Goal: Register for event/course

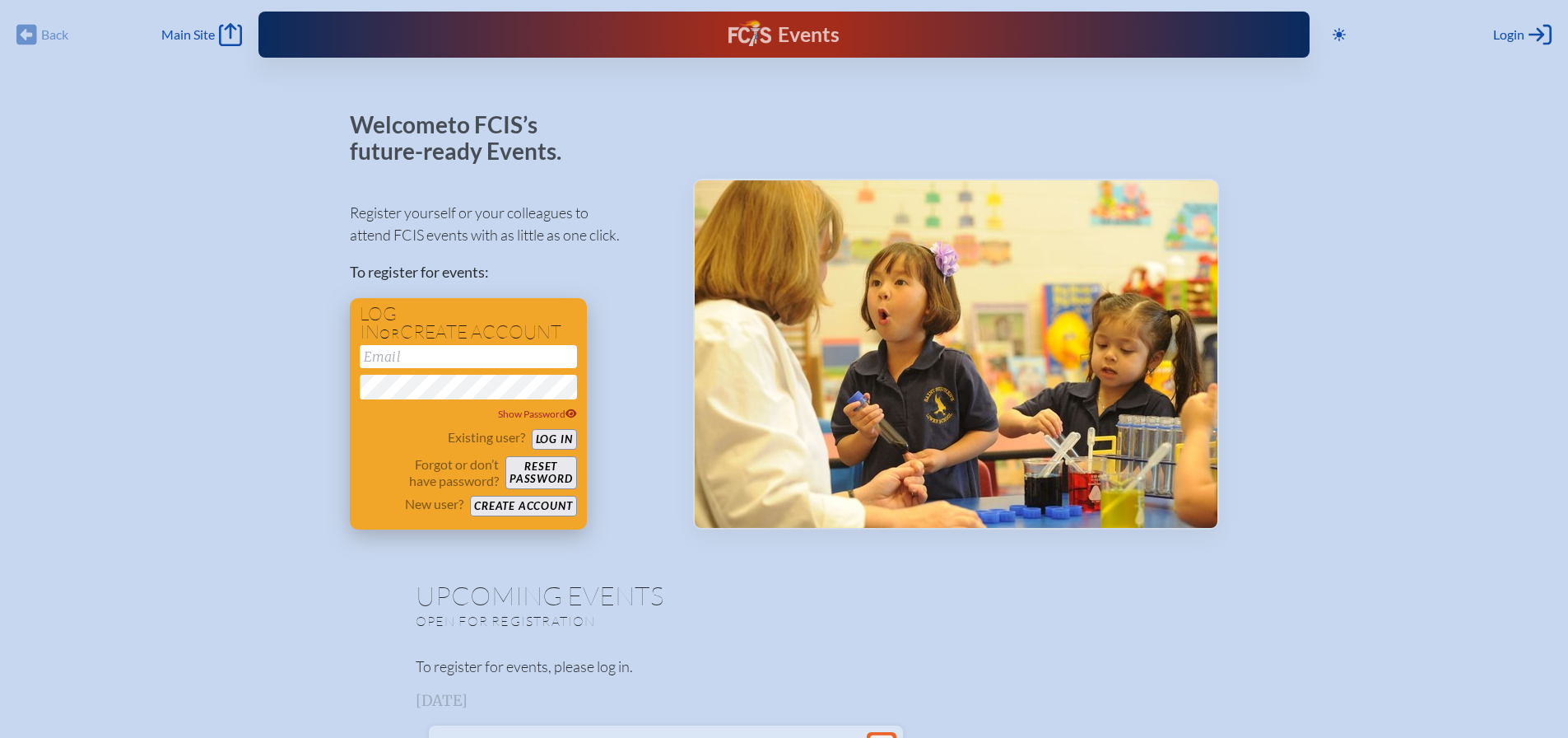
type input "[EMAIL_ADDRESS][DOMAIN_NAME]"
click at [554, 441] on button "Log in" at bounding box center [554, 439] width 45 height 20
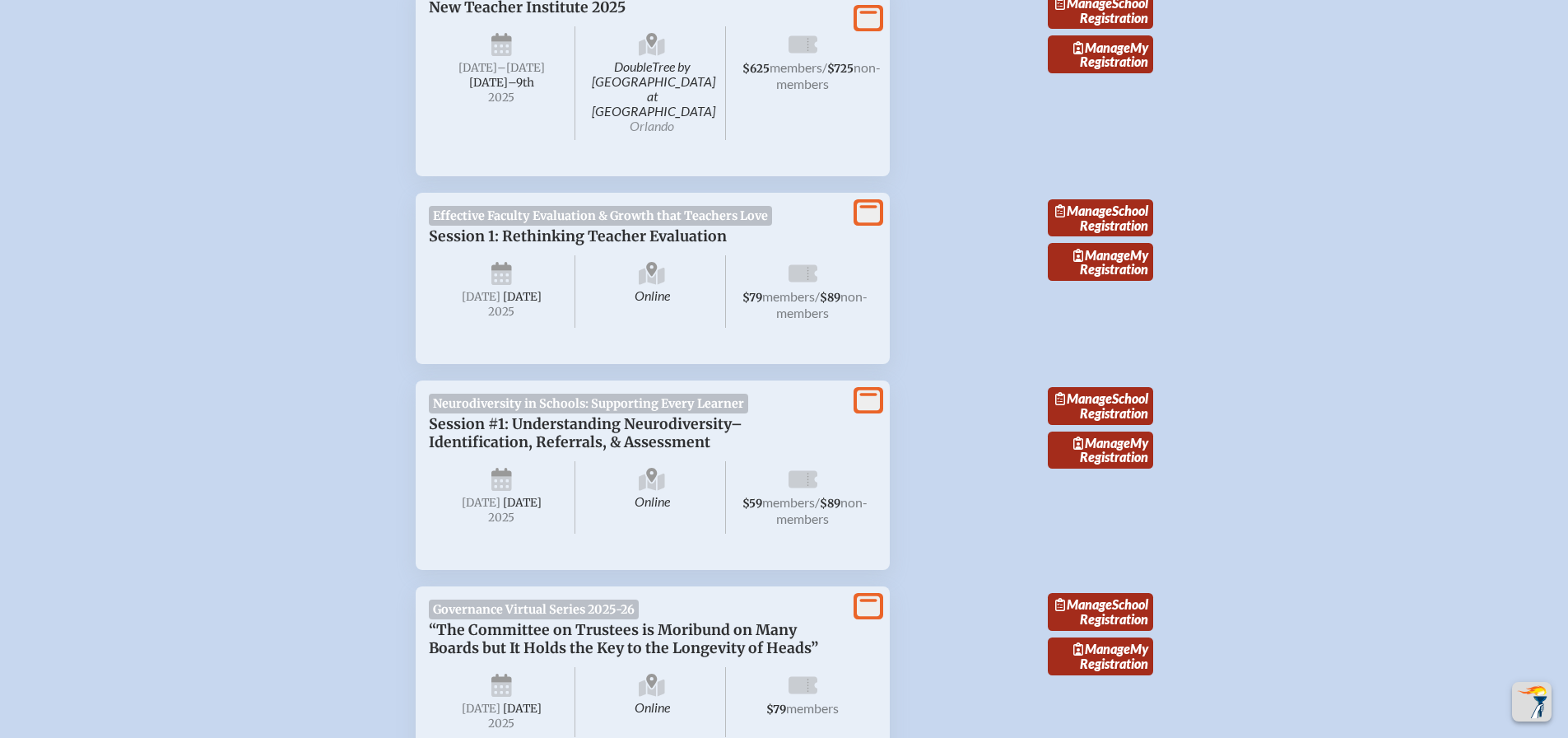
scroll to position [723, 0]
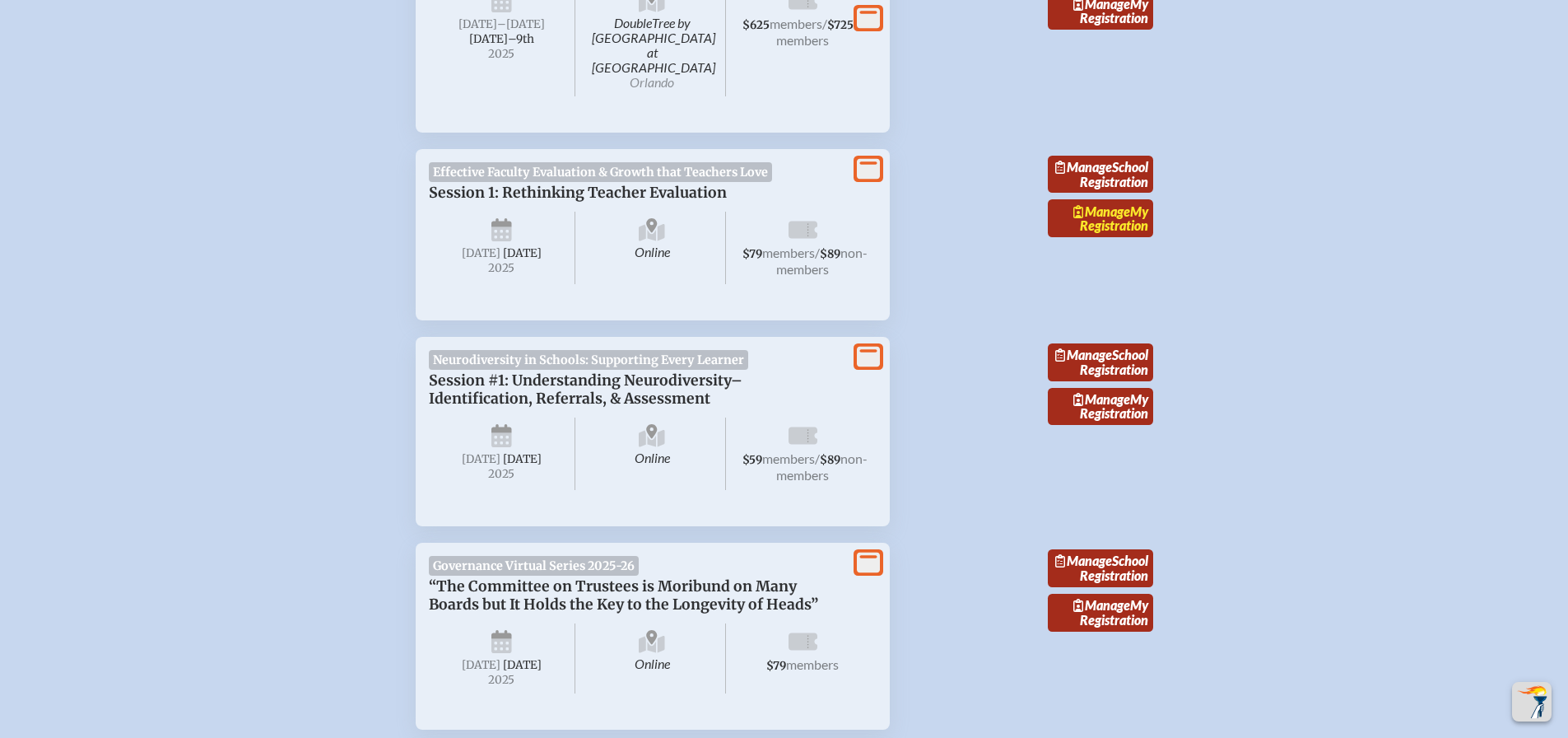
click at [1119, 223] on link "Manage My Registration" at bounding box center [1101, 218] width 106 height 38
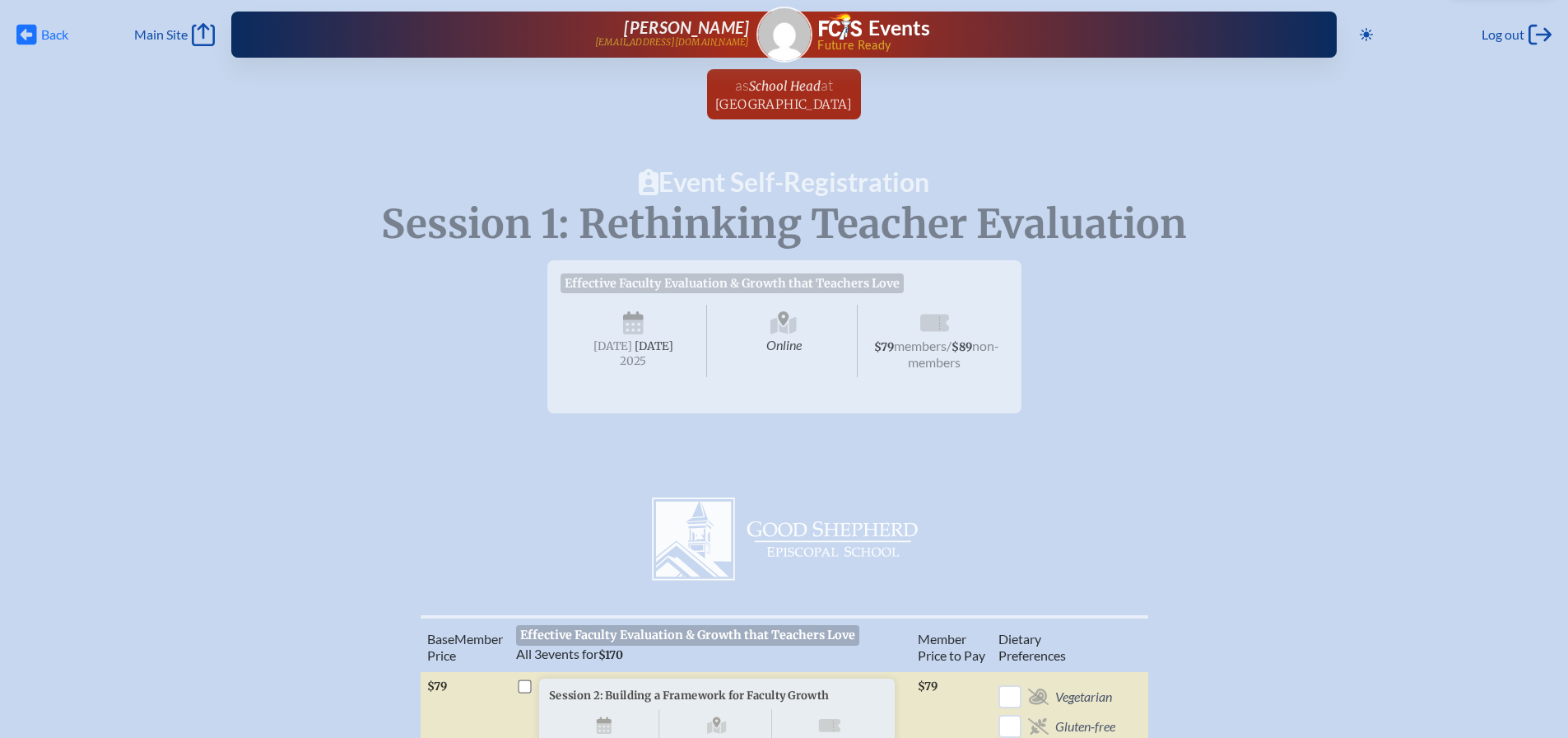
click at [31, 37] on icon at bounding box center [27, 35] width 20 height 20
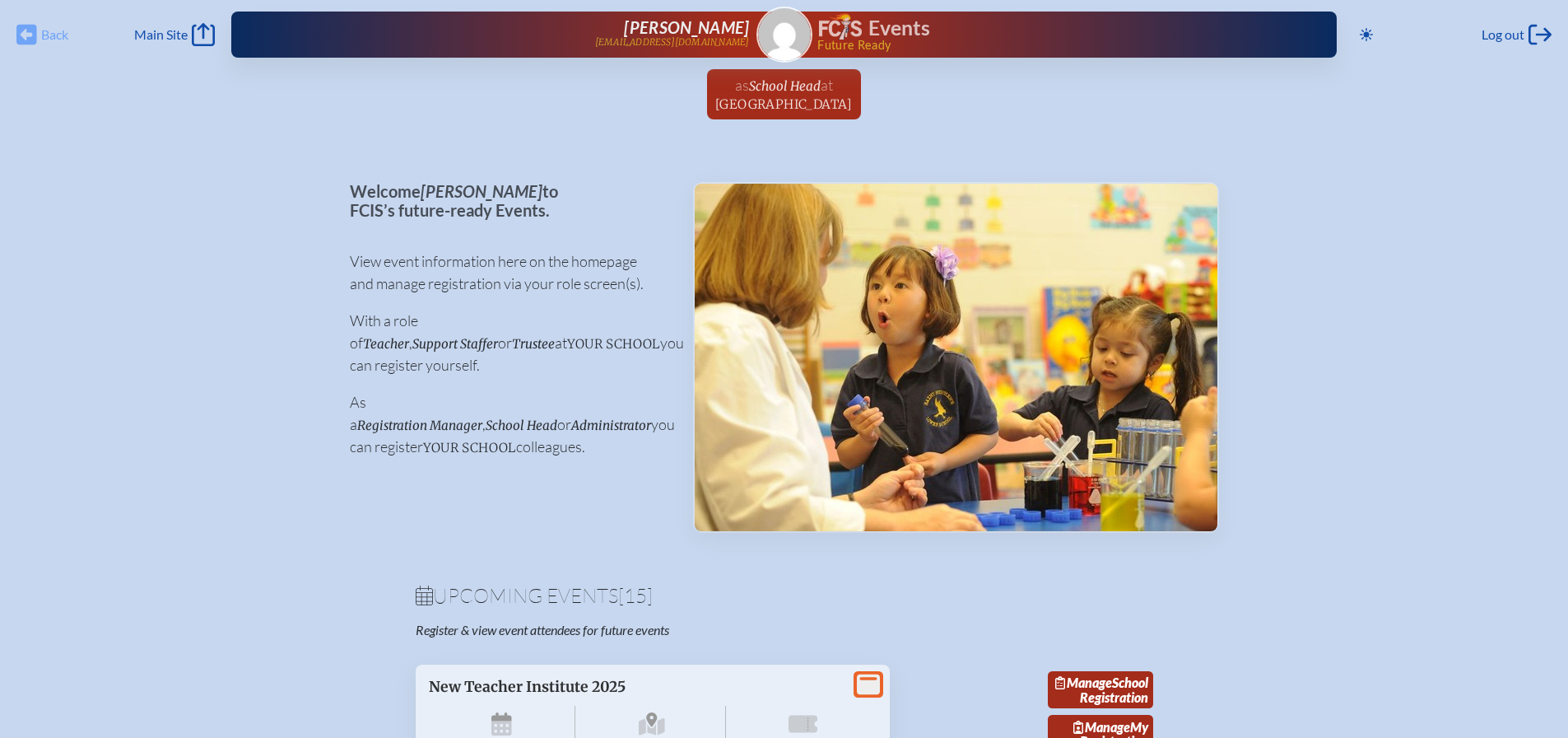
scroll to position [723, 0]
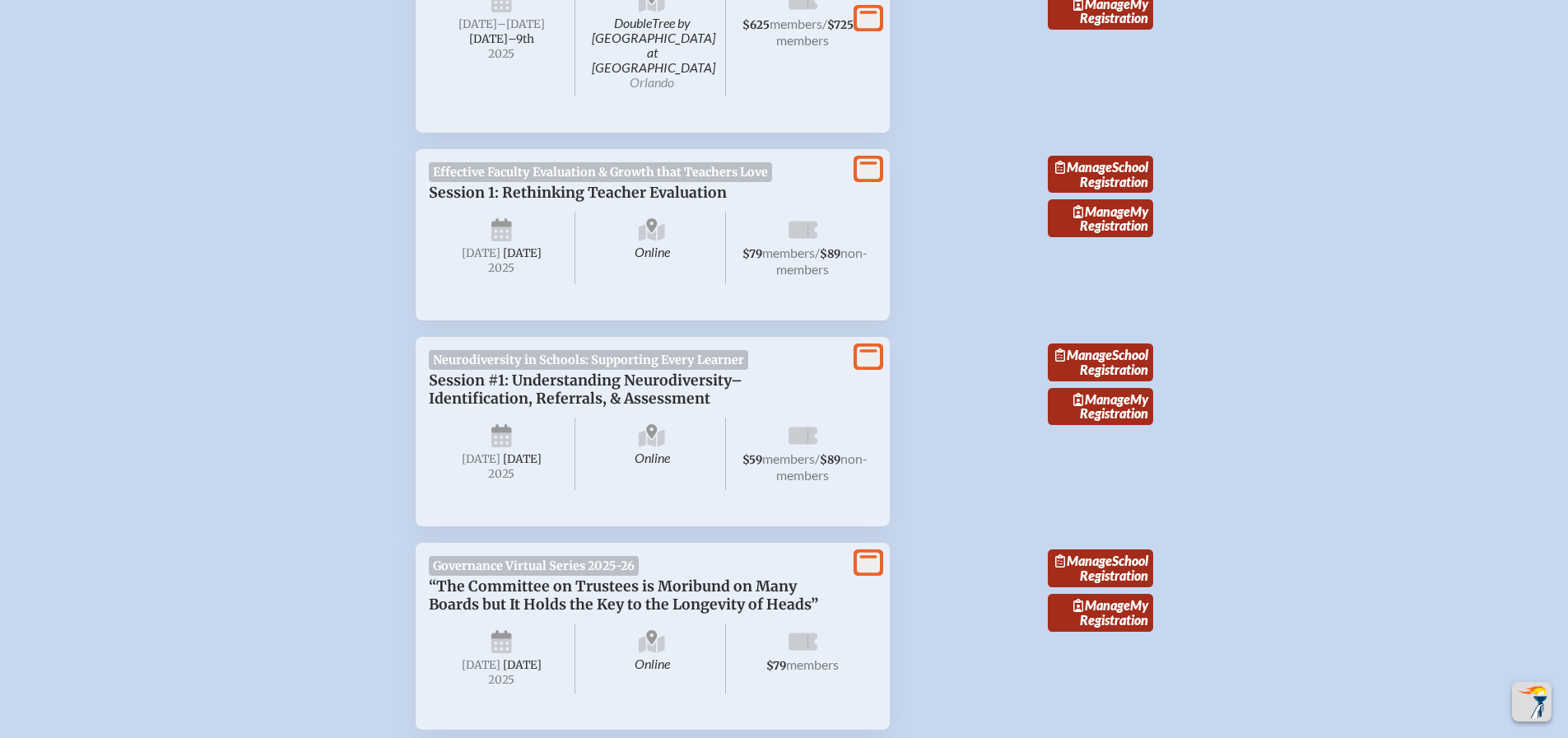
click at [865, 351] on icon at bounding box center [868, 356] width 23 height 20
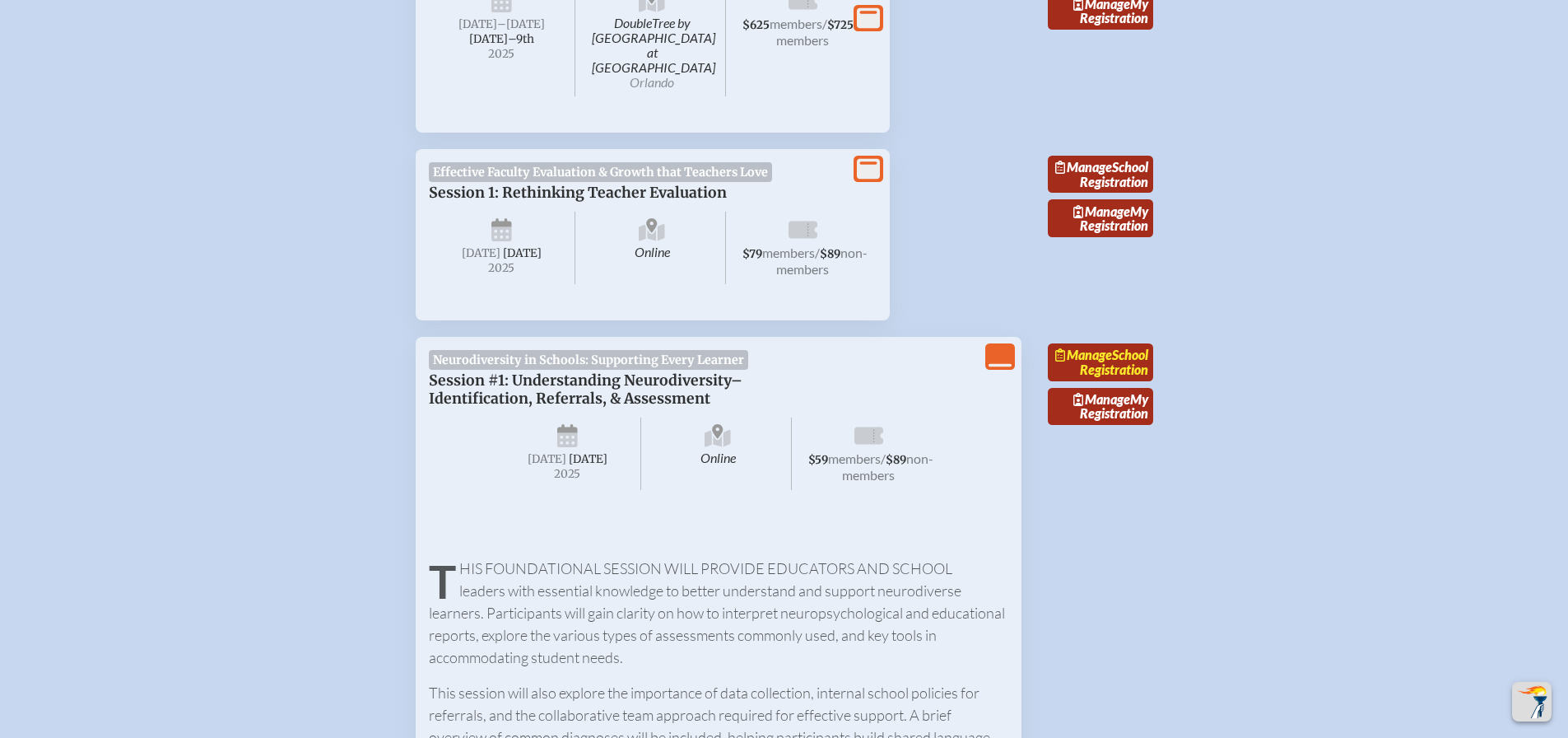
click at [1133, 371] on link "Manage School Registration" at bounding box center [1101, 362] width 106 height 38
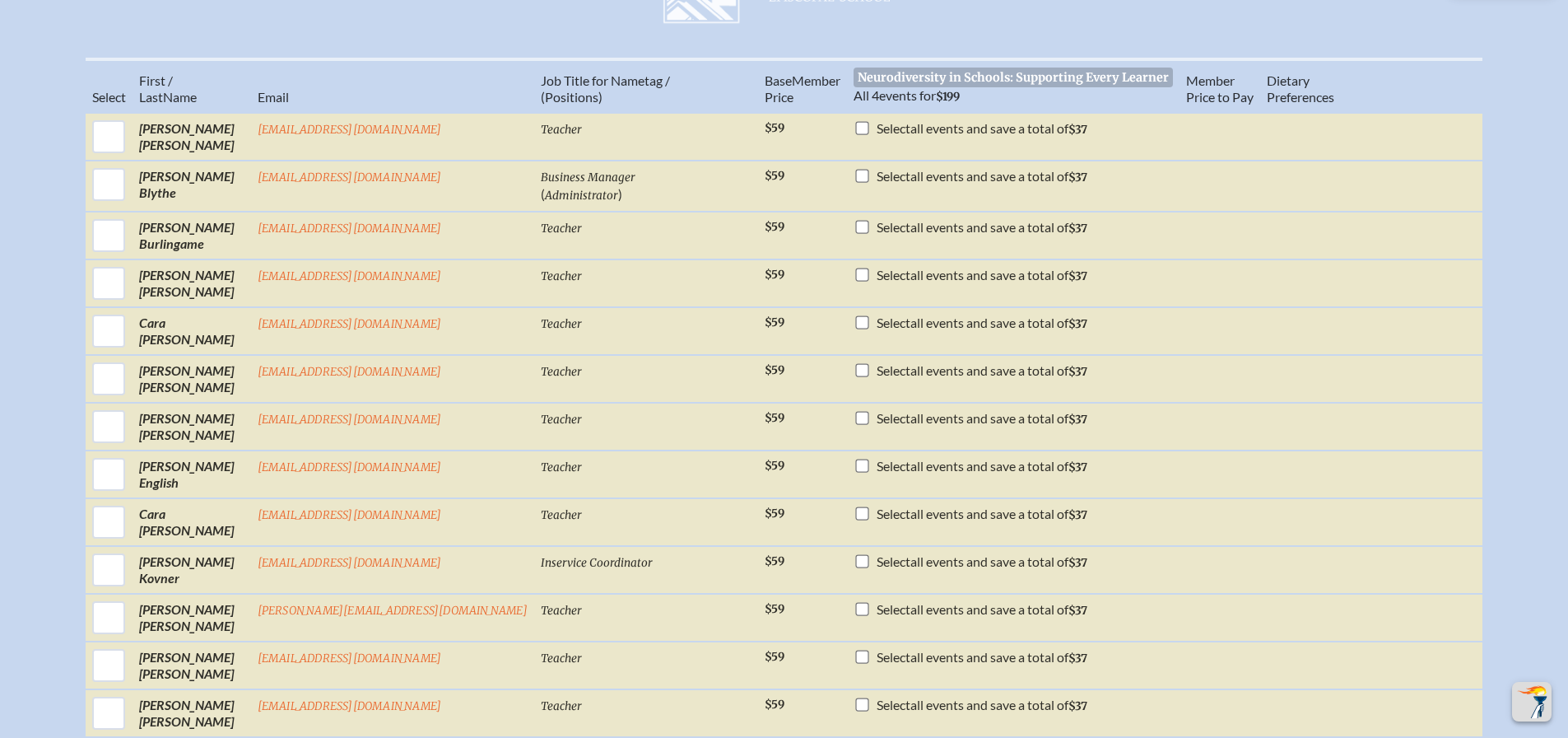
scroll to position [598, 0]
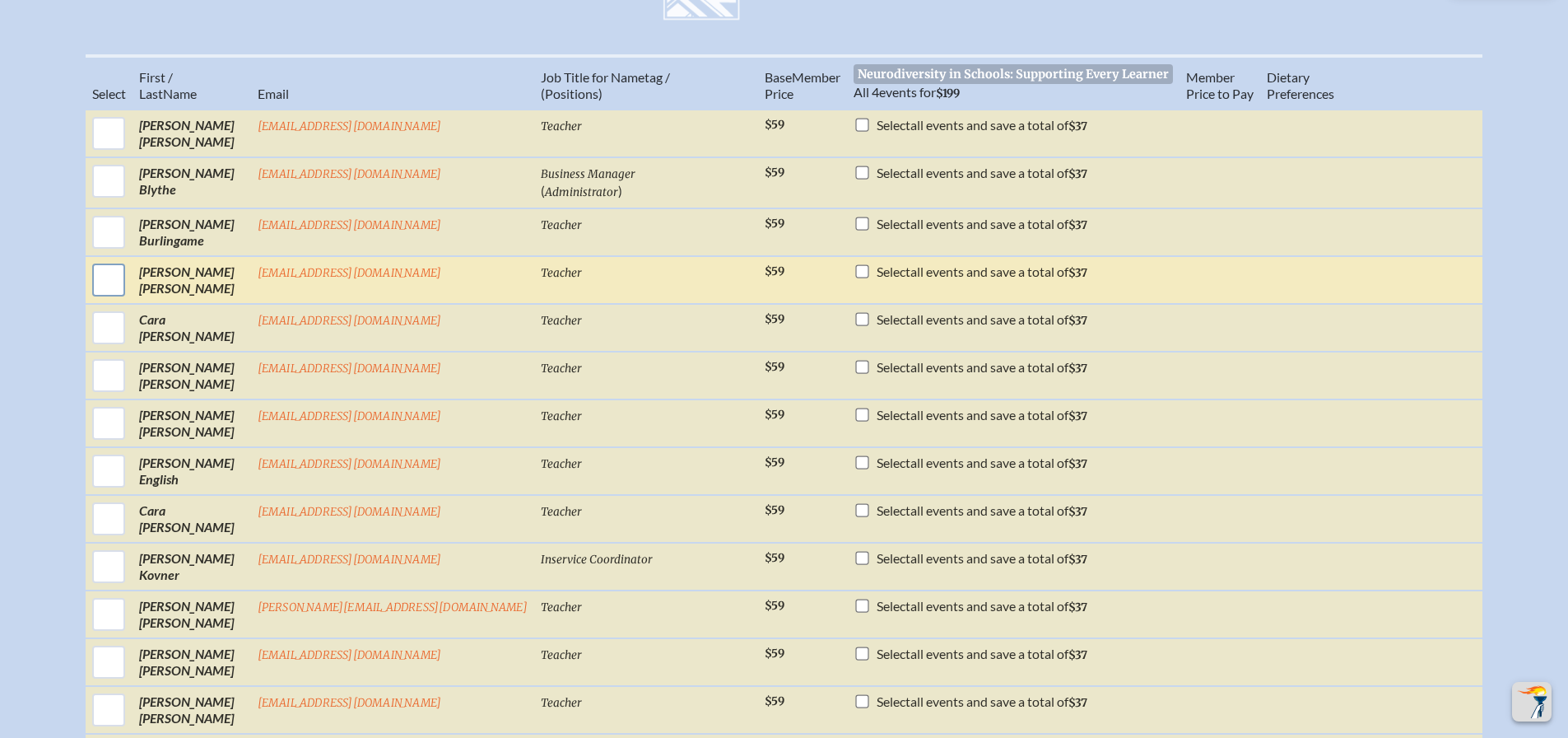
click at [130, 289] on input "checkbox" at bounding box center [108, 280] width 41 height 41
checkbox input "true"
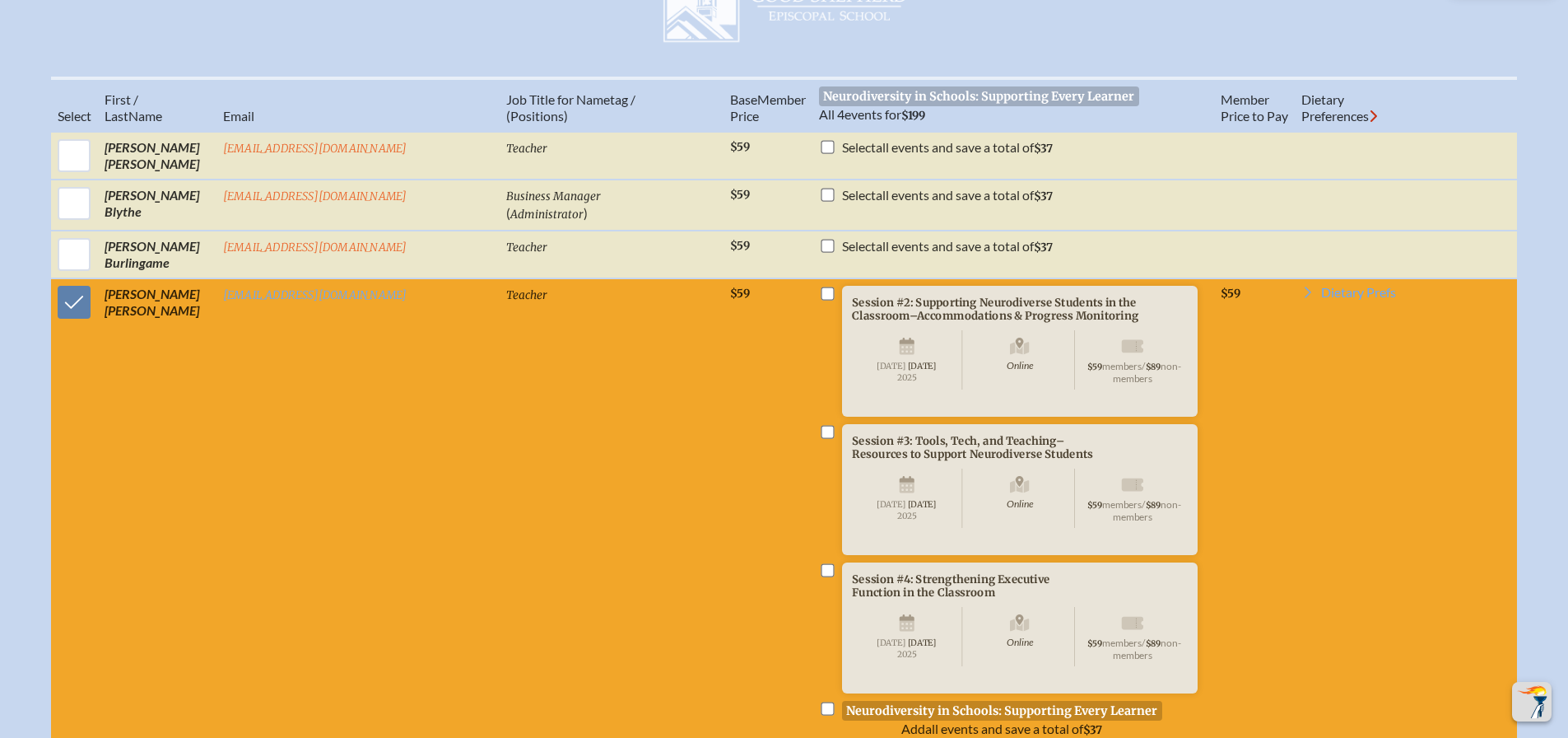
scroll to position [558, 0]
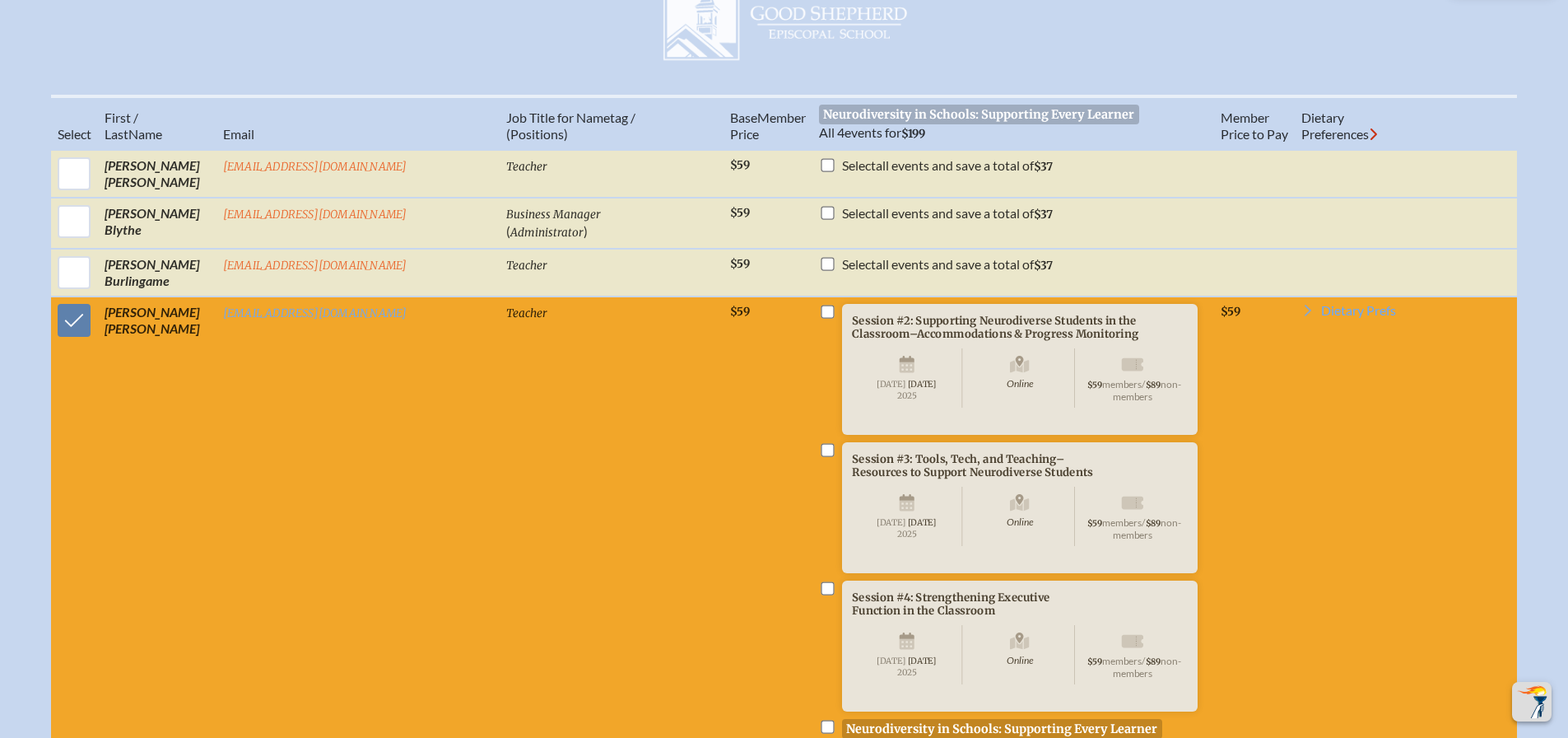
click at [820, 318] on input "checkbox" at bounding box center [827, 311] width 13 height 13
checkbox input "true"
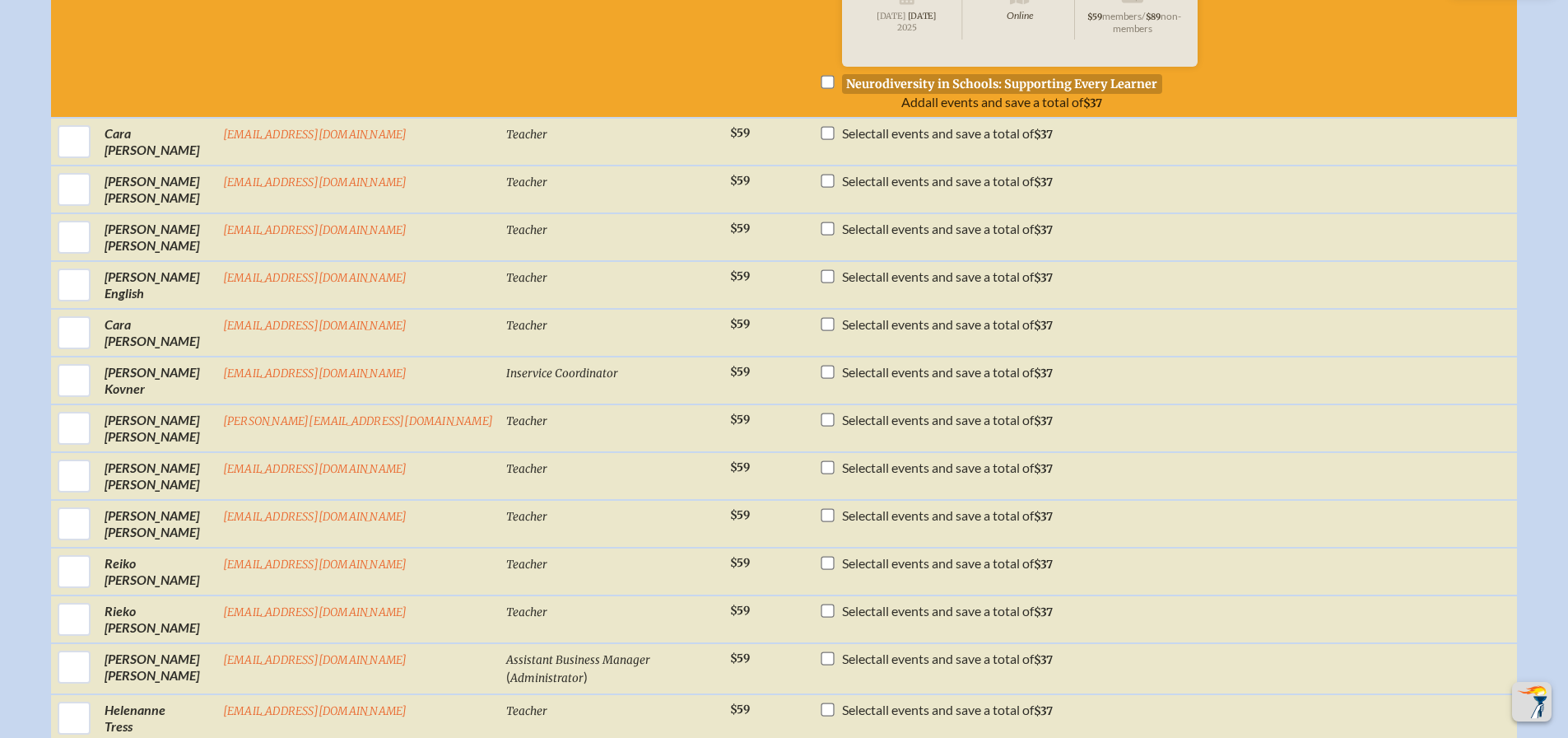
scroll to position [1225, 0]
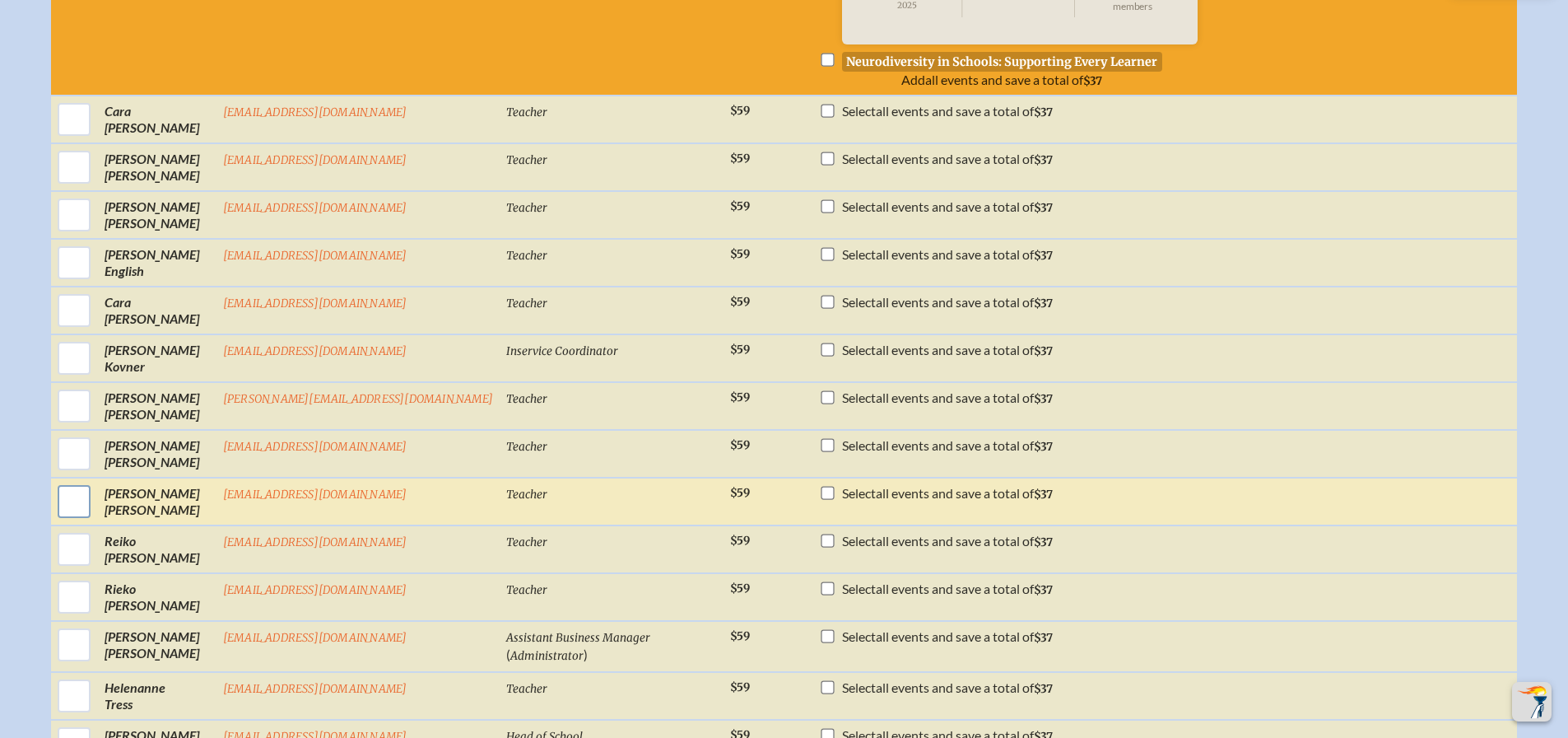
click at [94, 522] on input "checkbox" at bounding box center [74, 501] width 41 height 41
checkbox input "true"
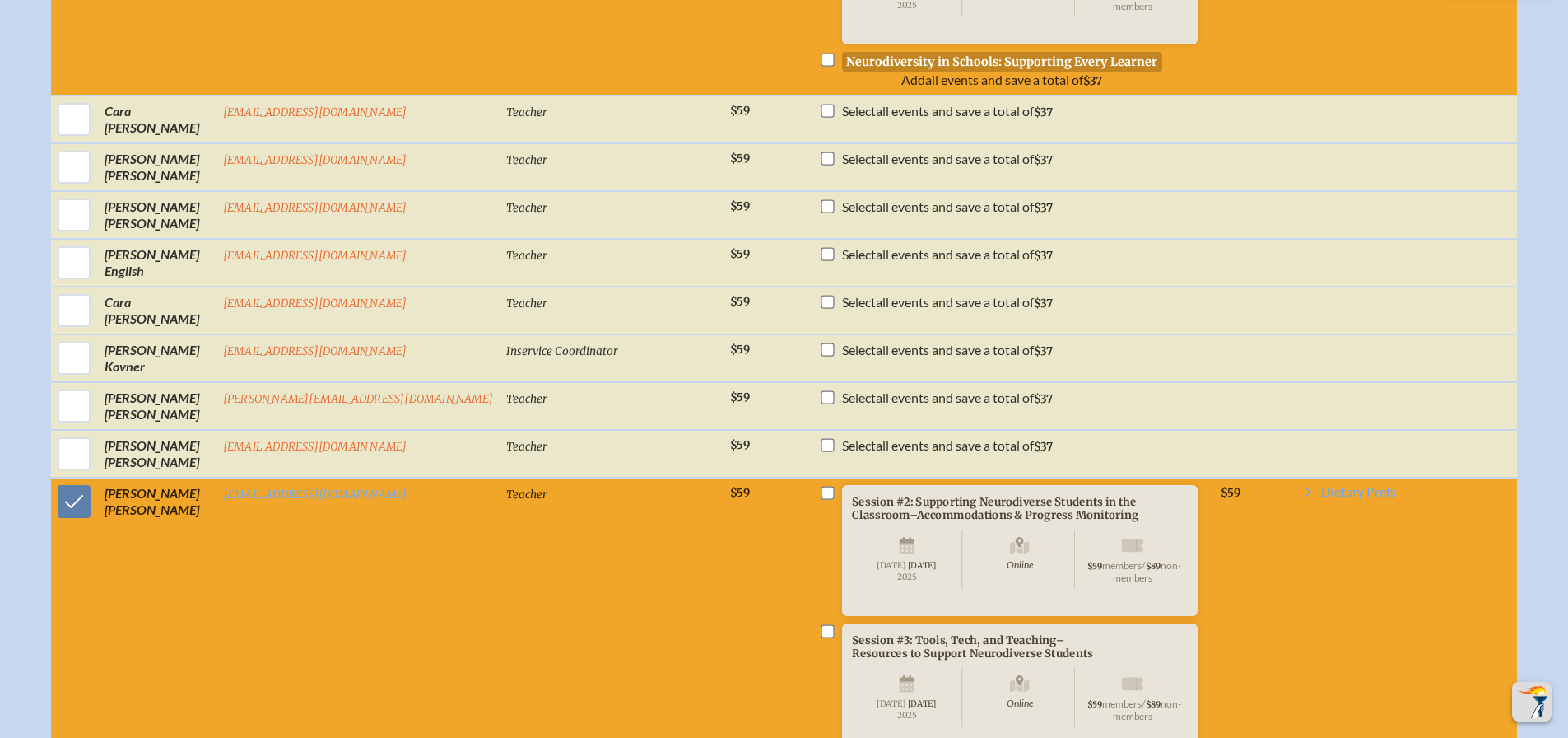
click at [820, 499] on input "checkbox" at bounding box center [827, 493] width 13 height 13
checkbox input "true"
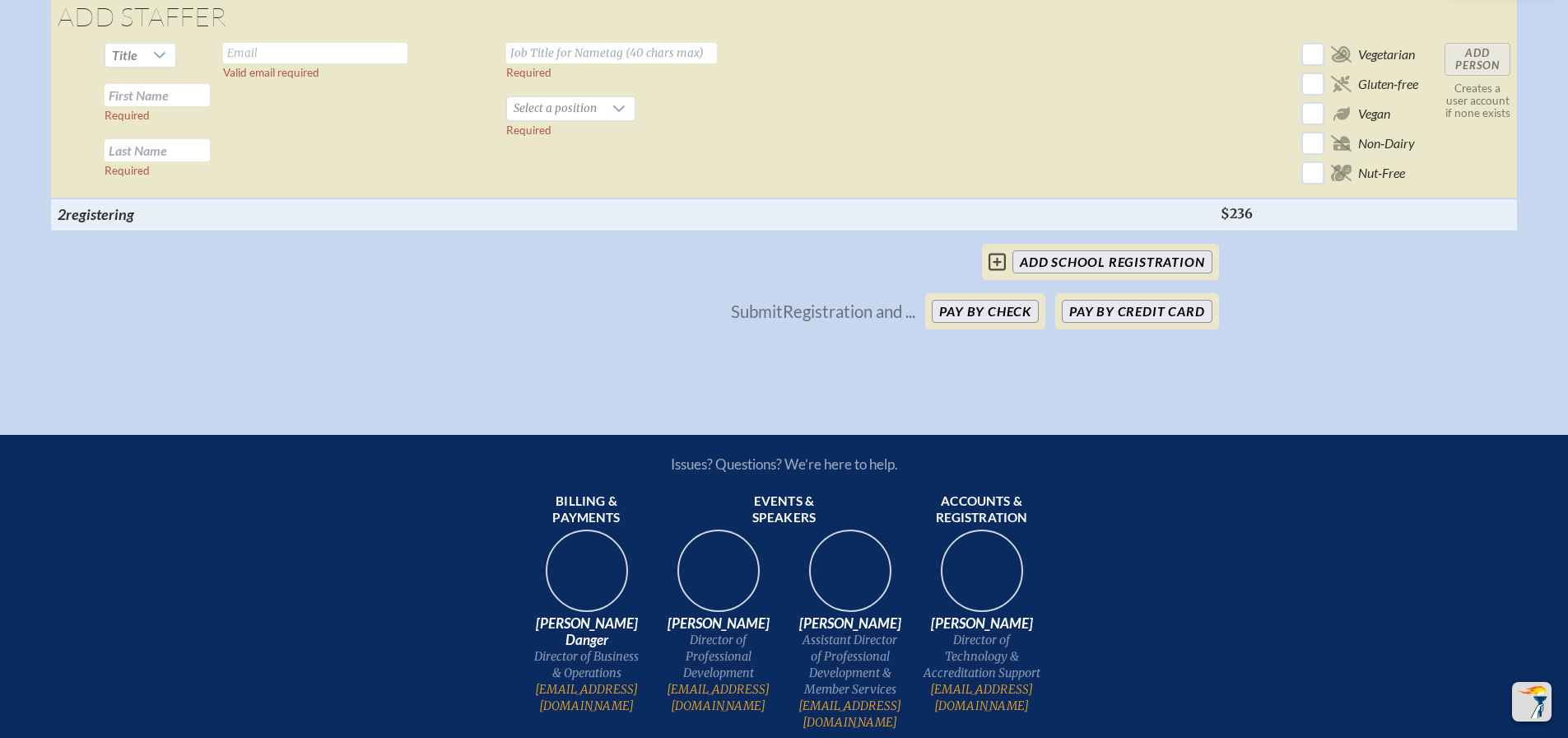
scroll to position [2534, 0]
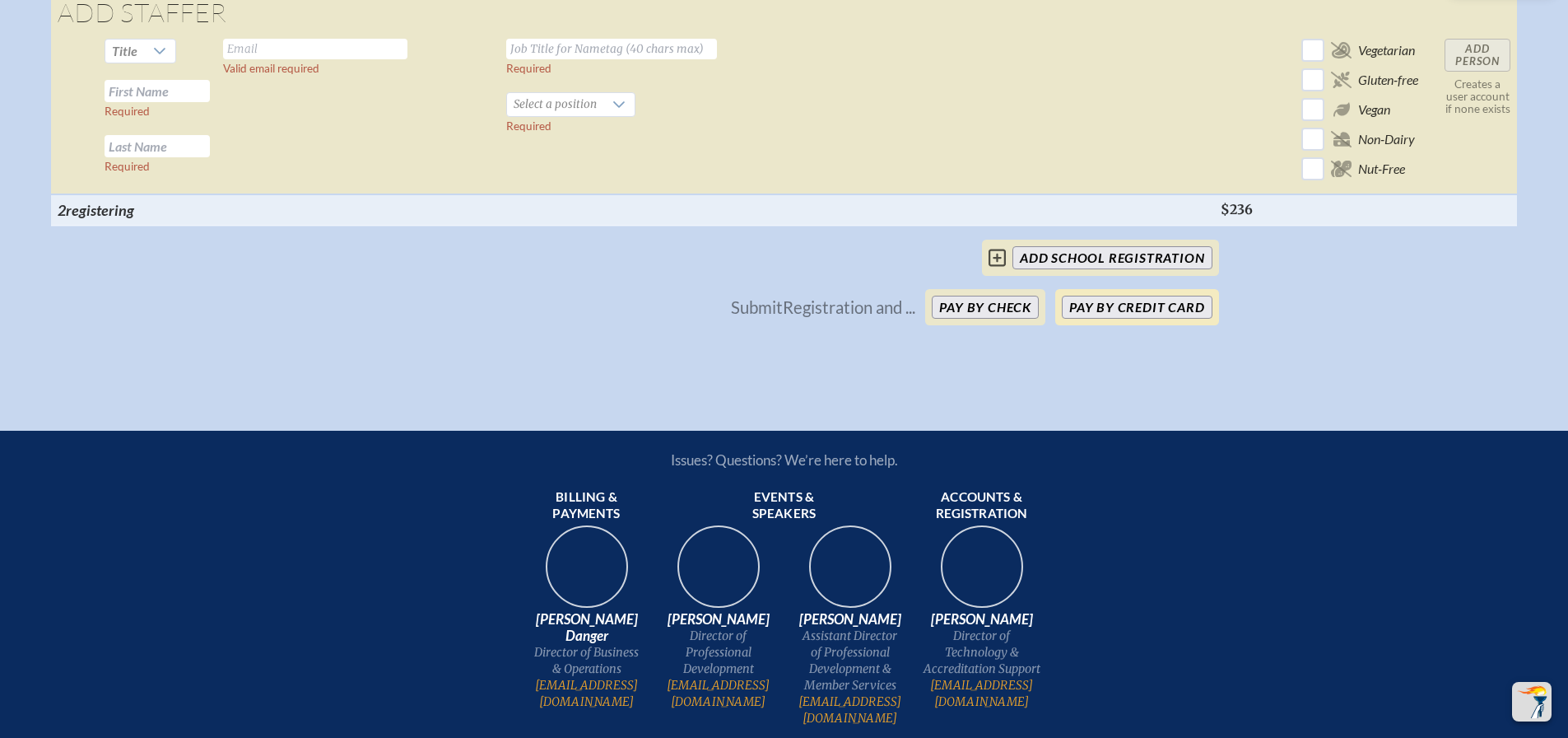
click at [1107, 319] on button "Pay by Credit Card" at bounding box center [1137, 306] width 150 height 23
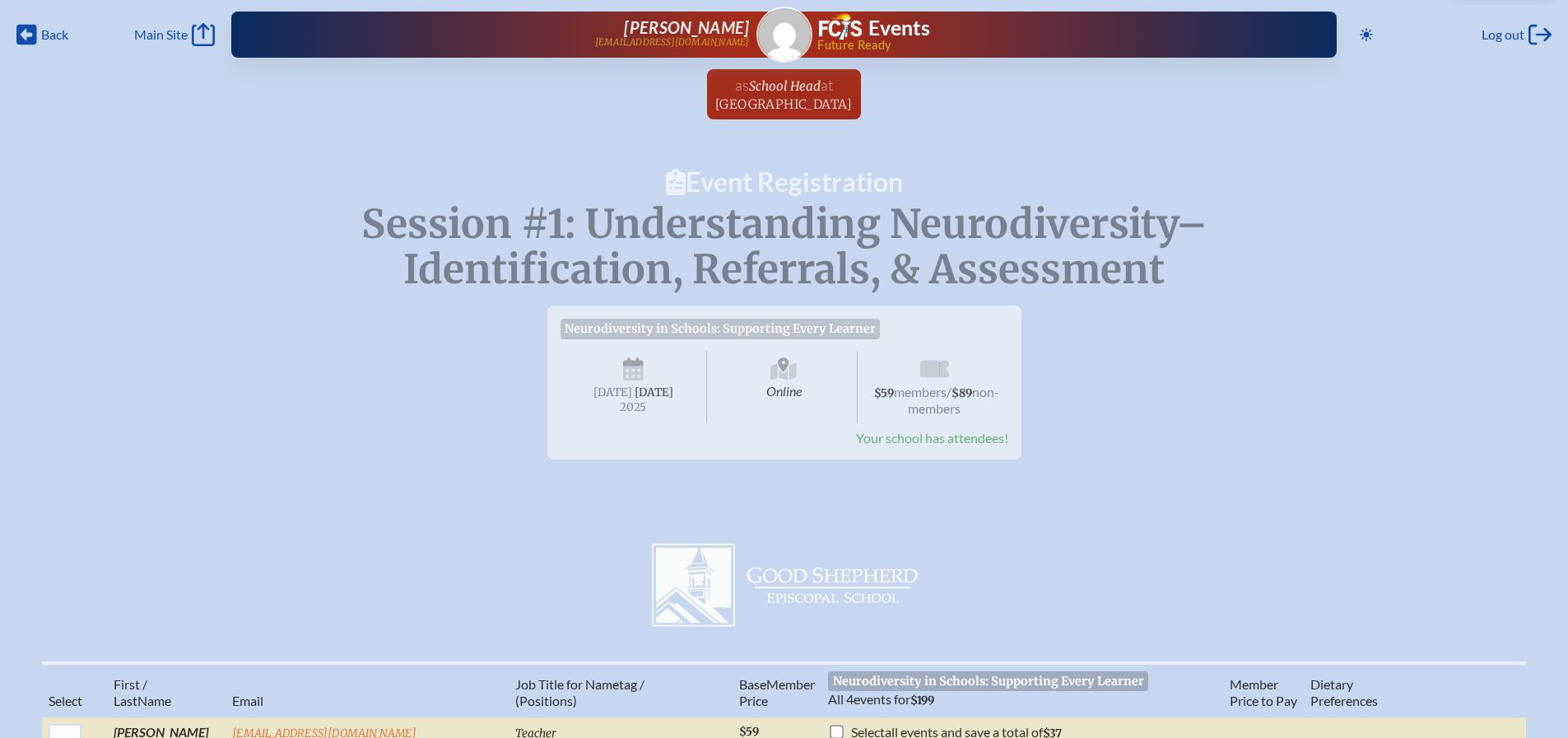
click at [955, 445] on span "Your school has attendees!" at bounding box center [932, 437] width 152 height 16
click at [632, 390] on span "[DATE]" at bounding box center [613, 392] width 39 height 14
click at [635, 399] on span "[DATE]" at bounding box center [654, 392] width 39 height 14
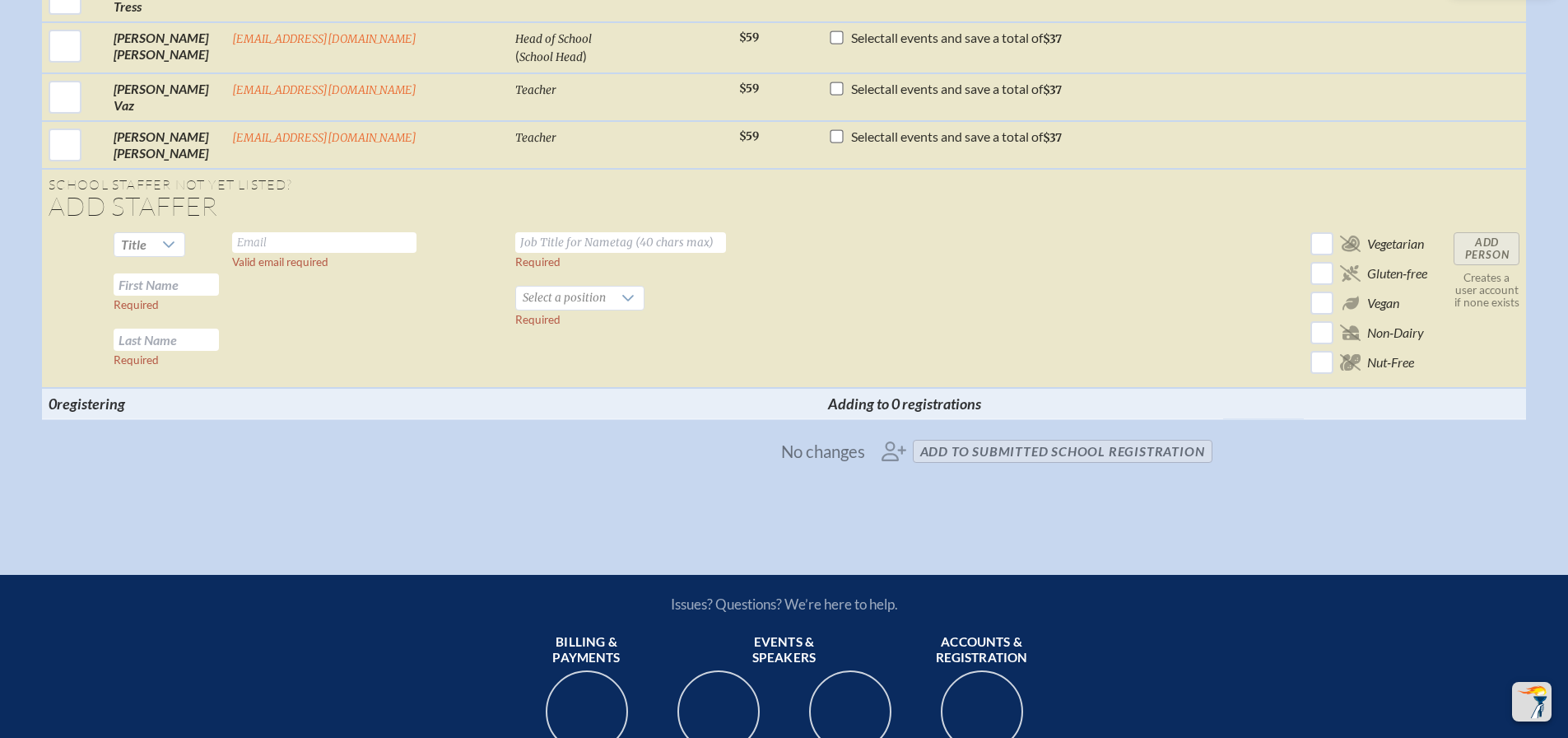
scroll to position [2370, 0]
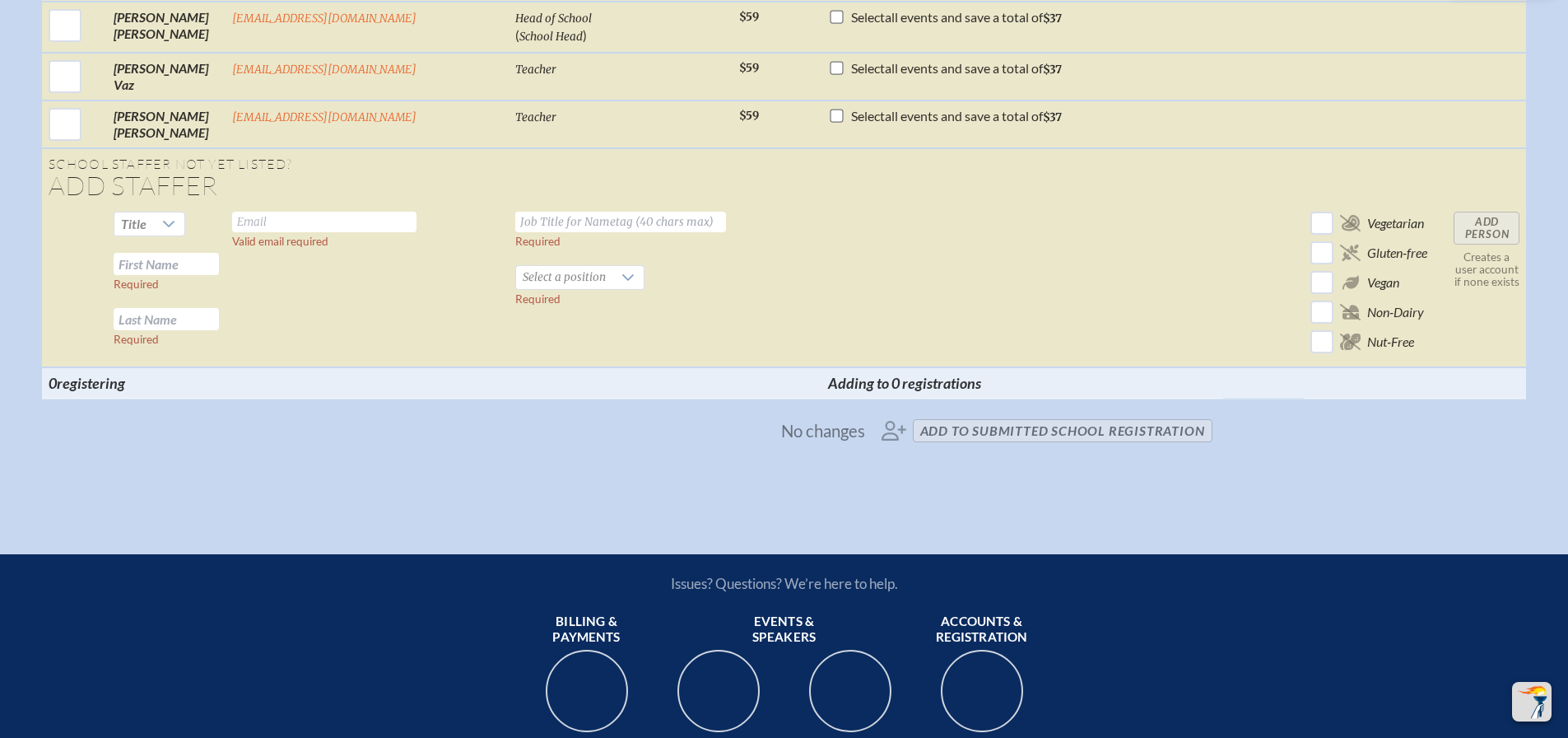
click at [1053, 449] on span "No changes add to submitted School Registration" at bounding box center [784, 430] width 869 height 36
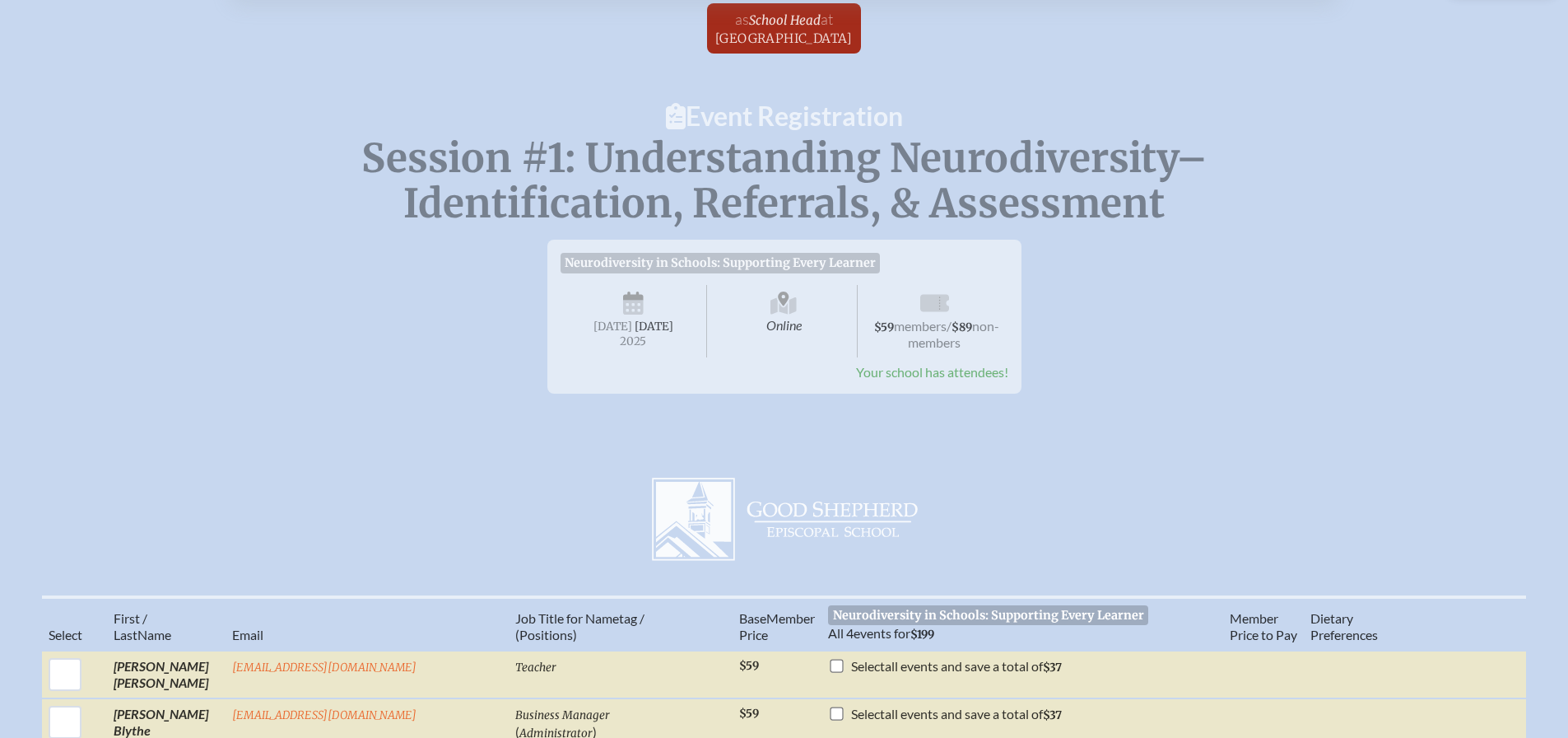
scroll to position [0, 0]
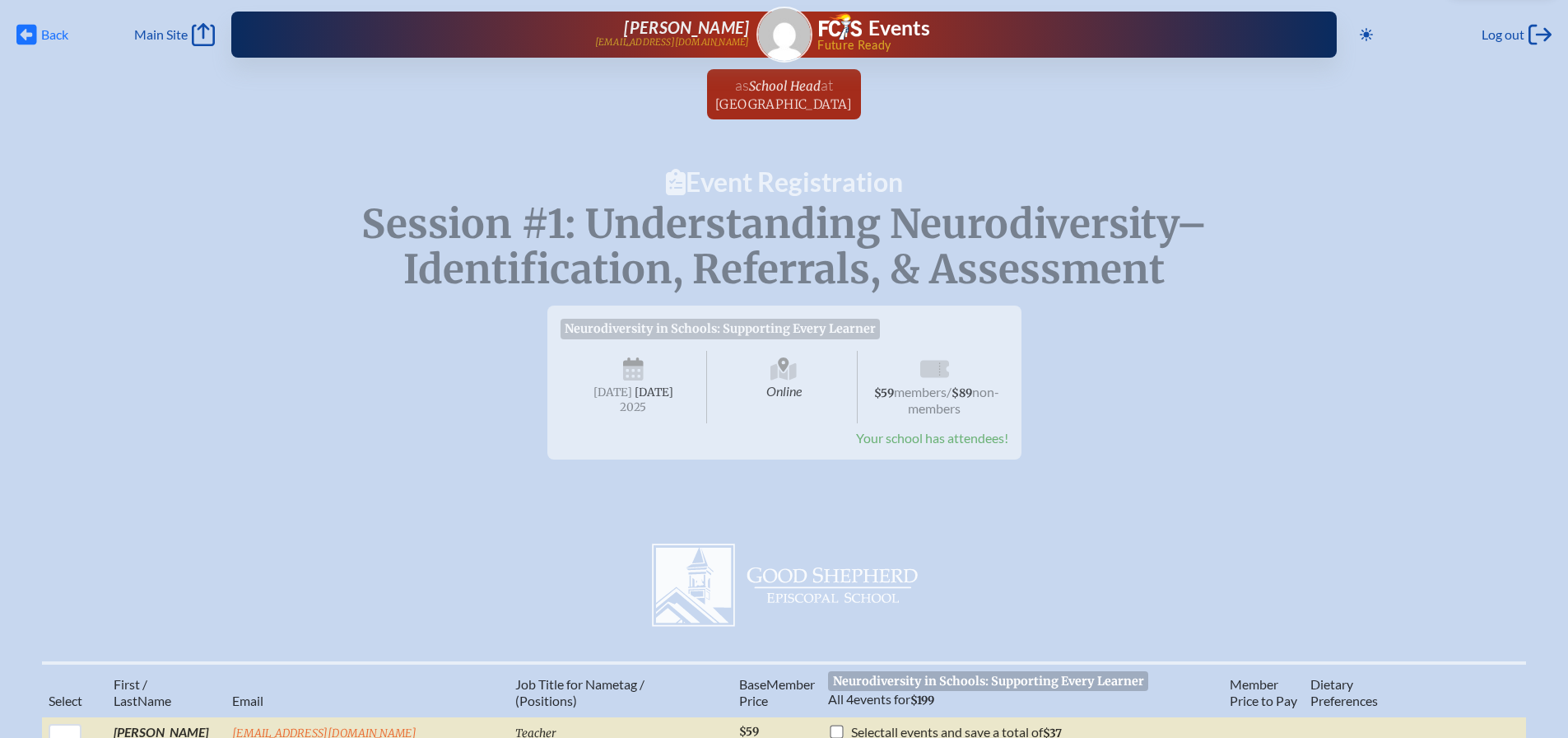
click at [54, 38] on span "Back" at bounding box center [54, 34] width 27 height 17
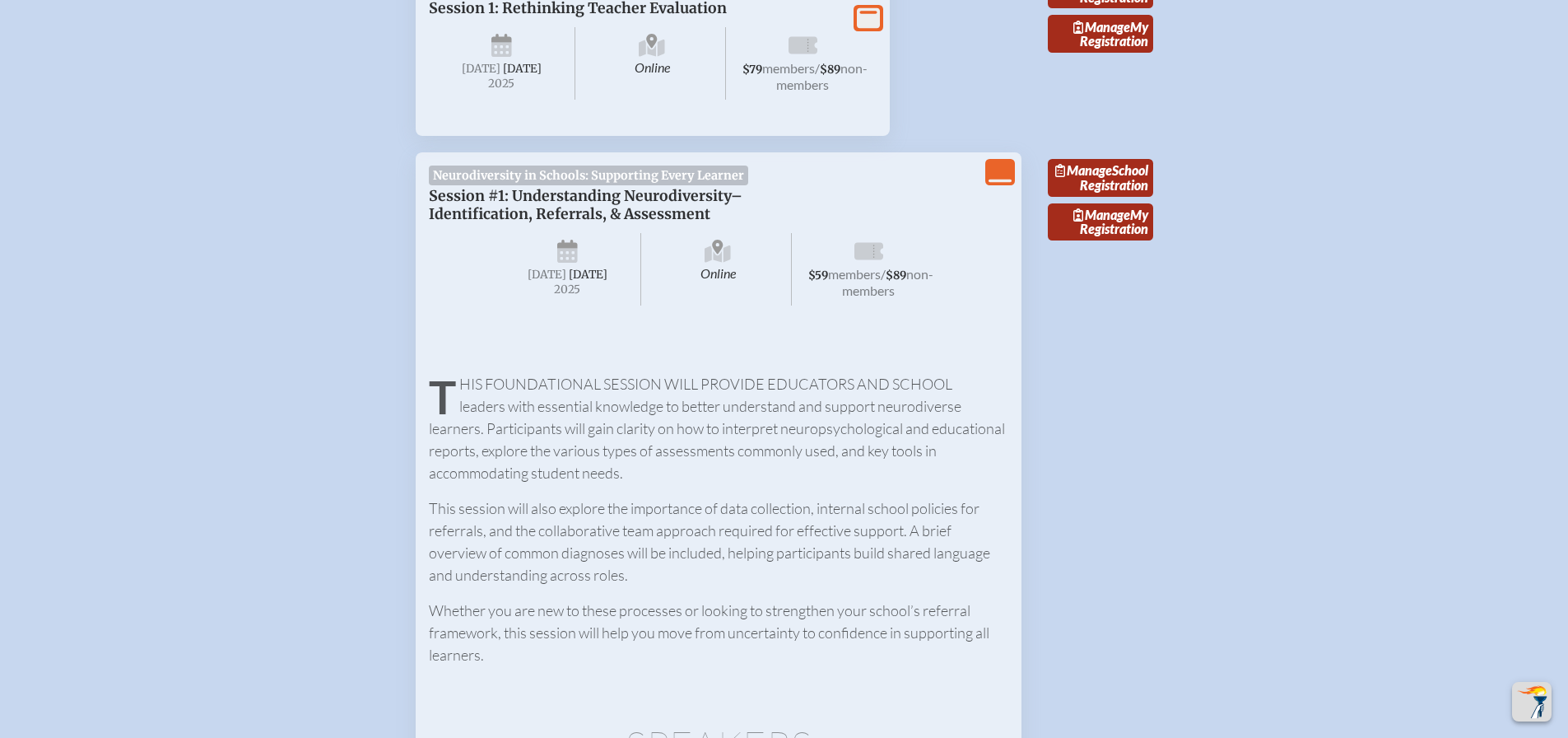
scroll to position [804, 0]
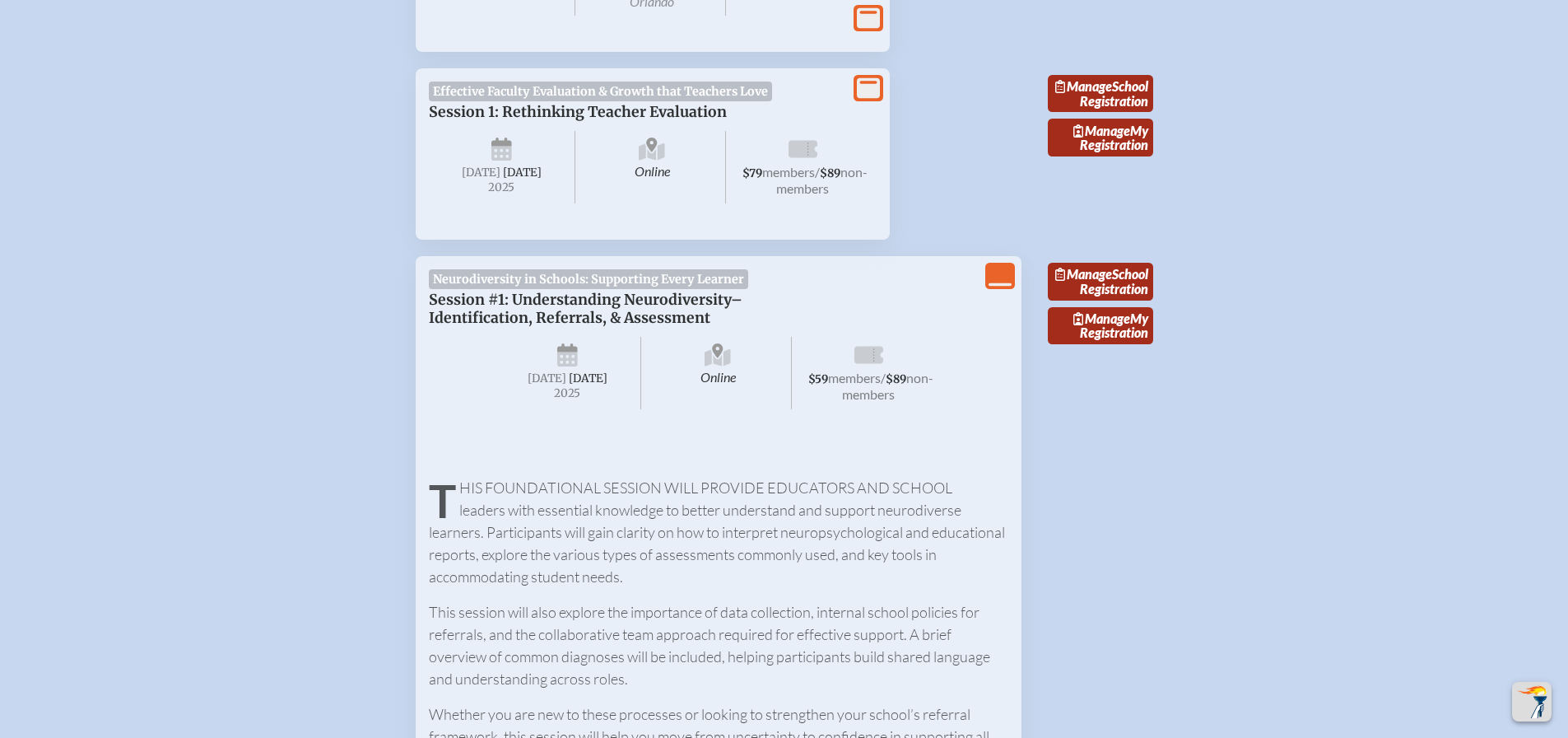
click at [1001, 273] on icon "View Less" at bounding box center [1000, 275] width 23 height 23
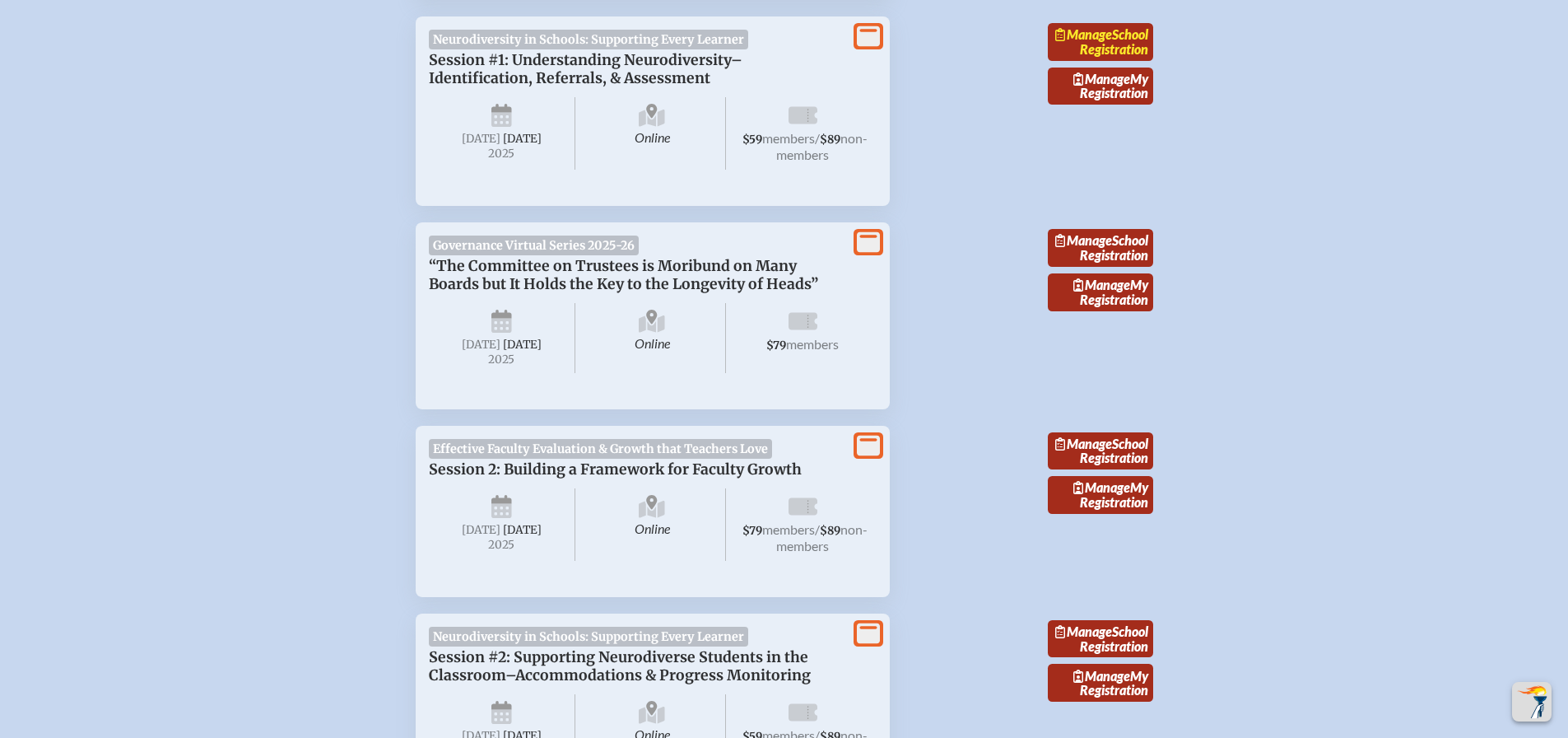
click at [1116, 48] on link "Manage School Registration" at bounding box center [1101, 42] width 106 height 38
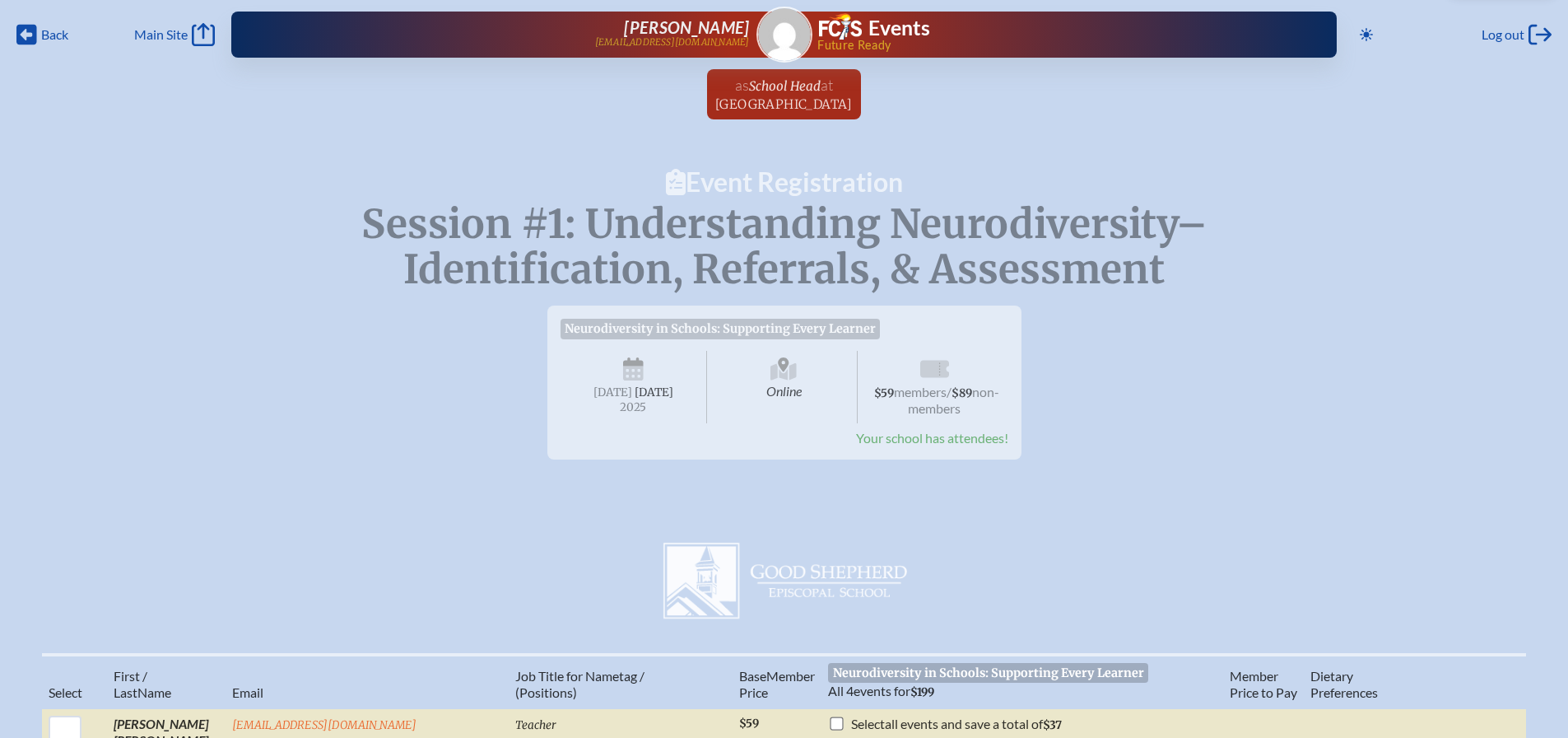
click at [783, 332] on span "Neurodiversity in Schools: Supporting Every Learner" at bounding box center [720, 328] width 320 height 19
click at [990, 445] on span "Your school has attendees!" at bounding box center [932, 437] width 152 height 16
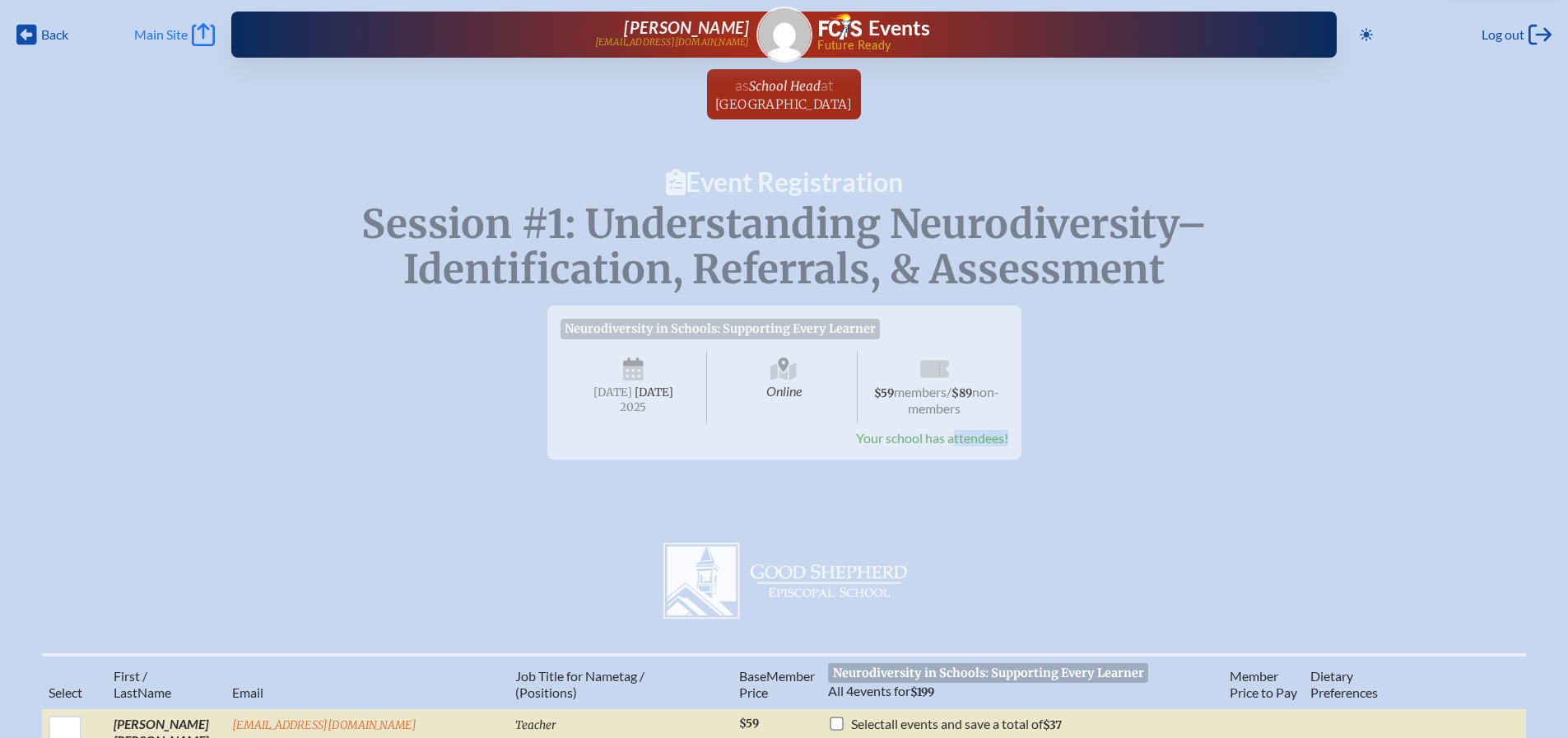
click at [205, 31] on icon at bounding box center [203, 34] width 23 height 23
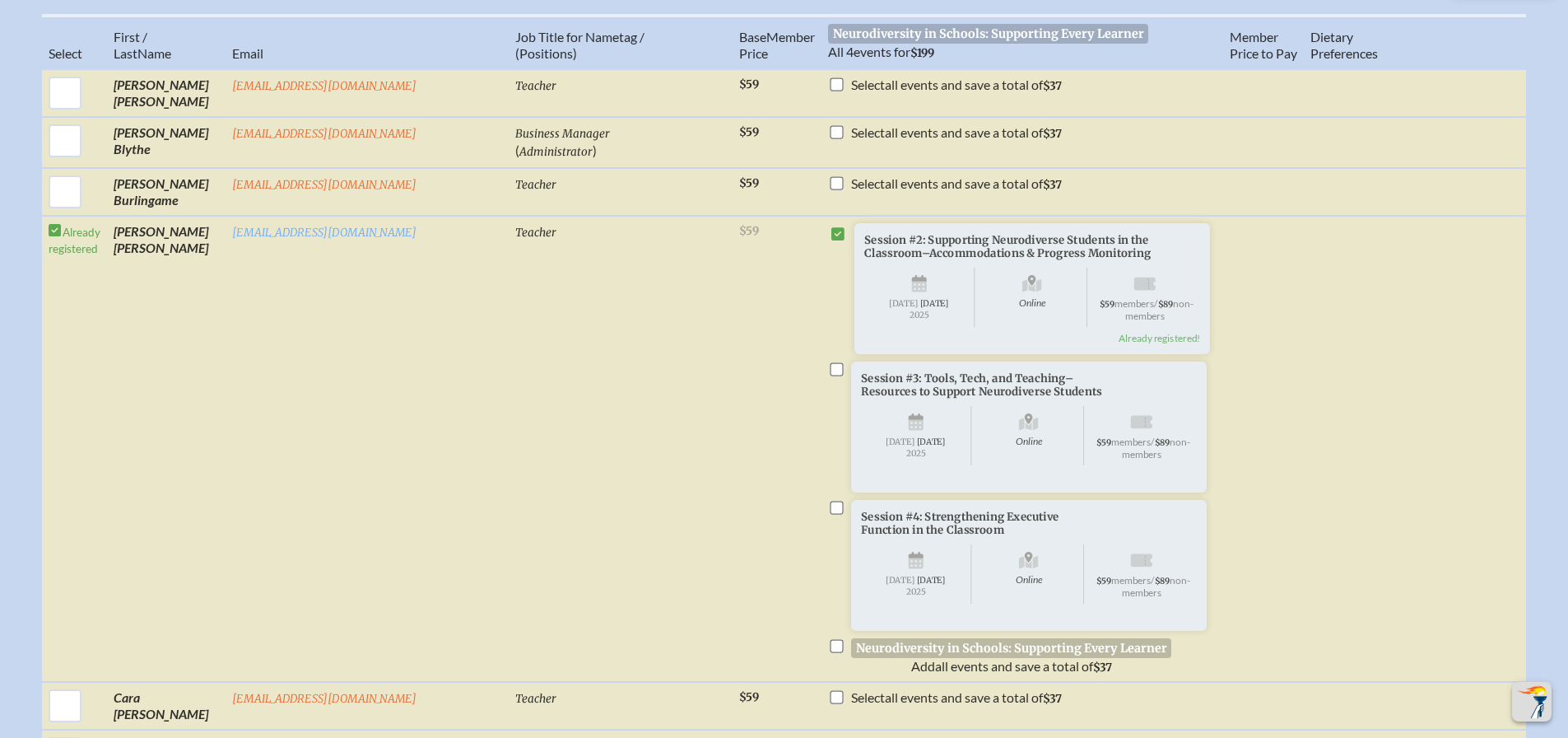
scroll to position [643, 0]
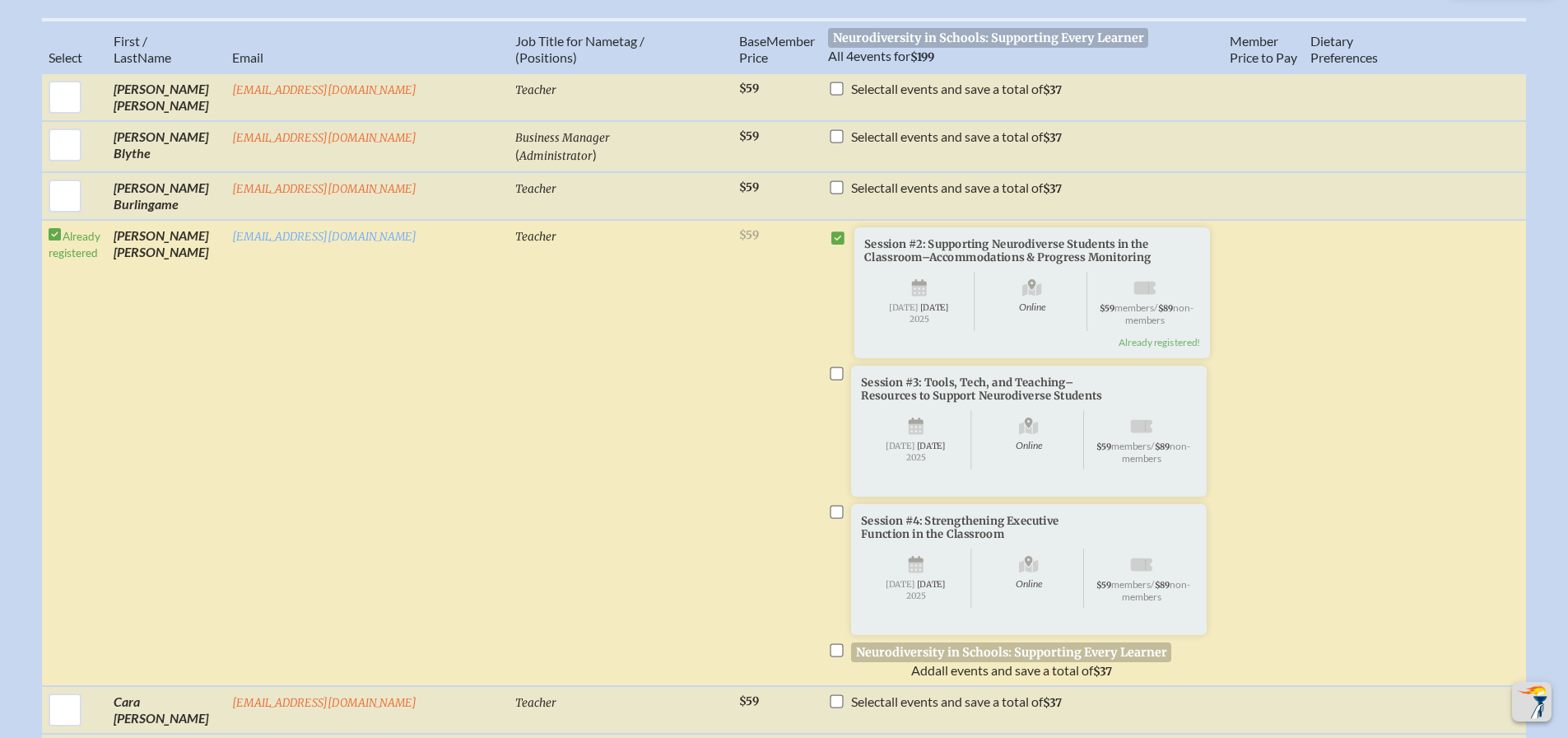
click at [912, 299] on icon at bounding box center [919, 288] width 15 height 19
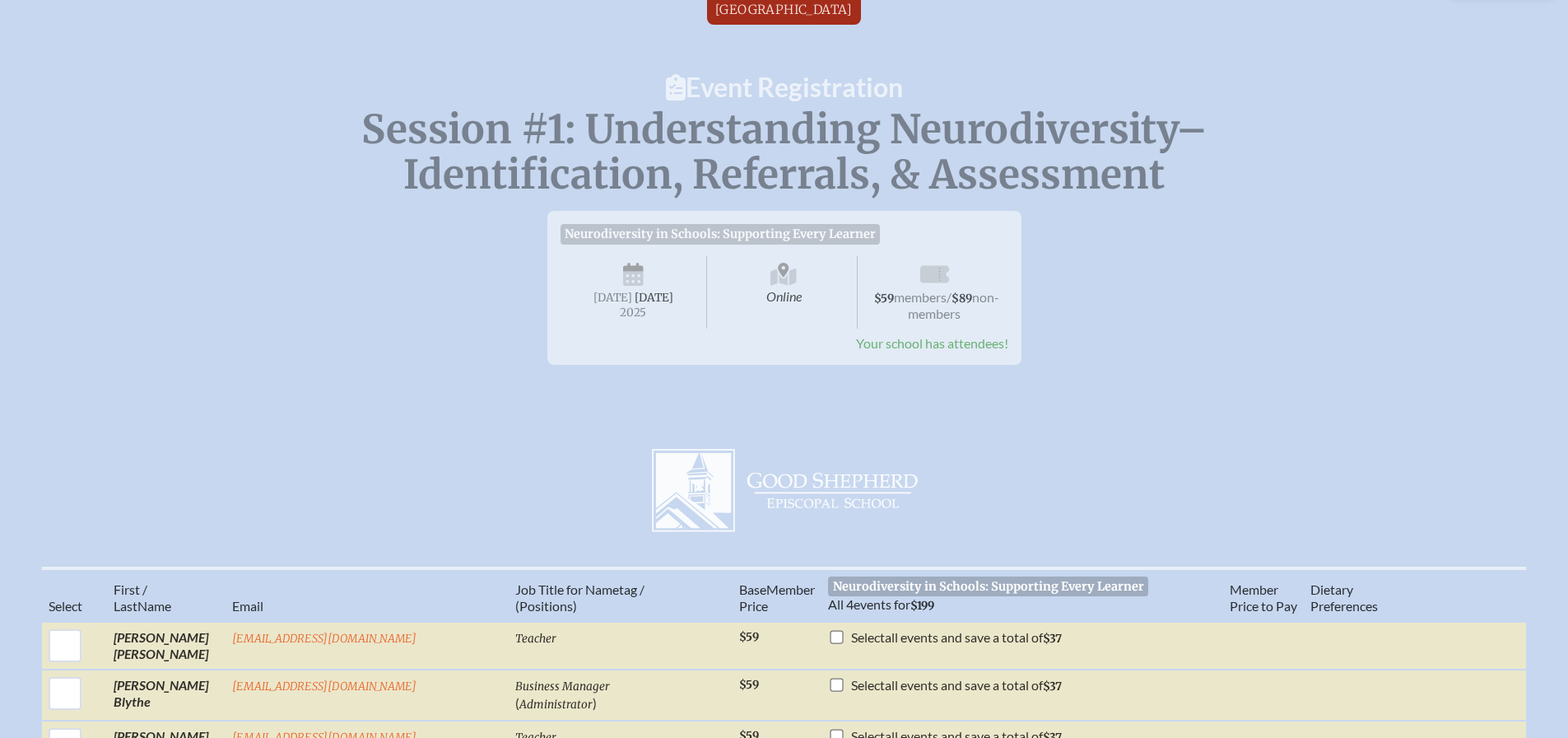
scroll to position [0, 0]
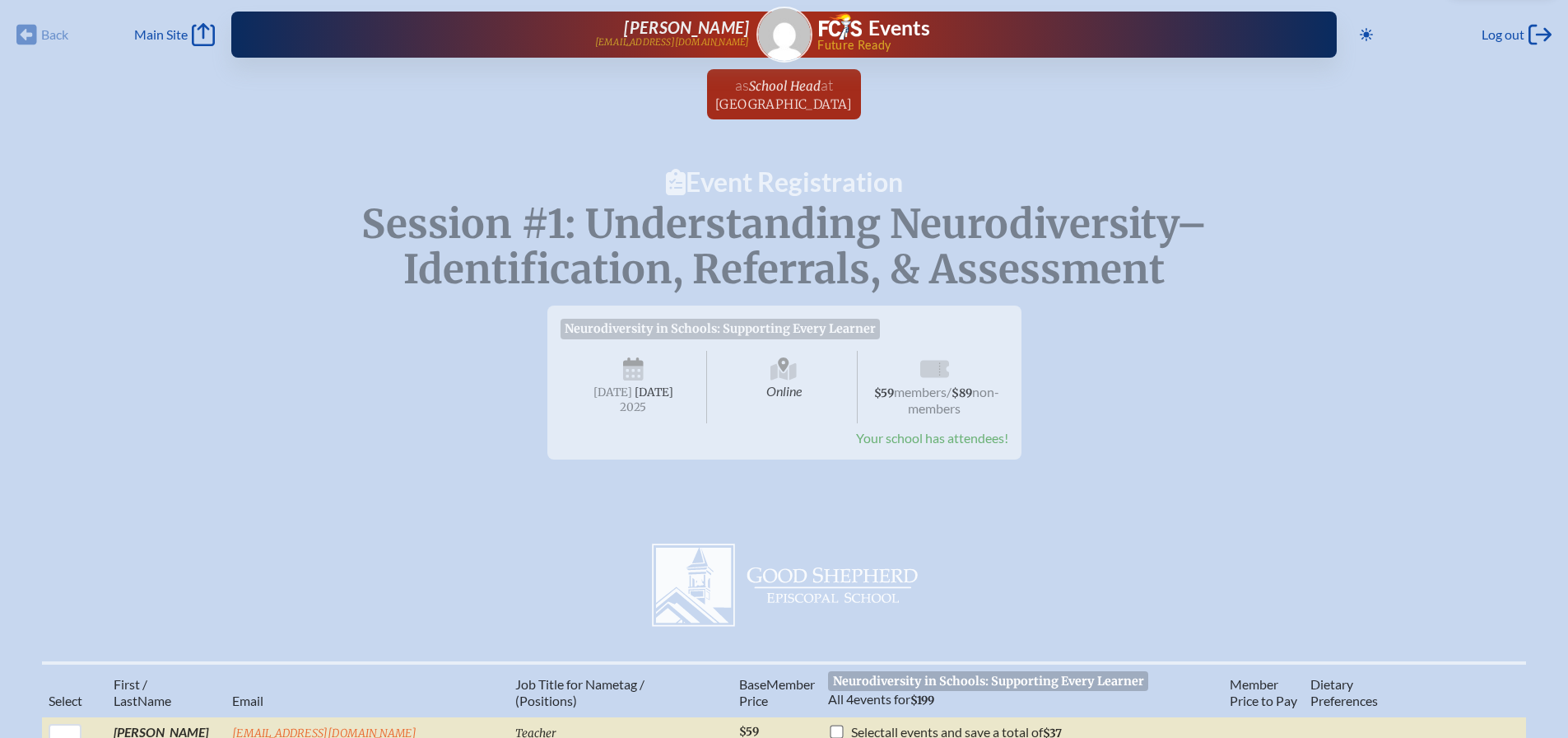
click at [32, 34] on div "Back Back Main Site Main Site" at bounding box center [116, 34] width 198 height 23
click at [642, 399] on span "[DATE]" at bounding box center [654, 392] width 39 height 14
click at [26, 28] on div "Back Back Main Site Main Site" at bounding box center [116, 34] width 198 height 23
click at [752, 85] on span "School Head" at bounding box center [784, 85] width 71 height 16
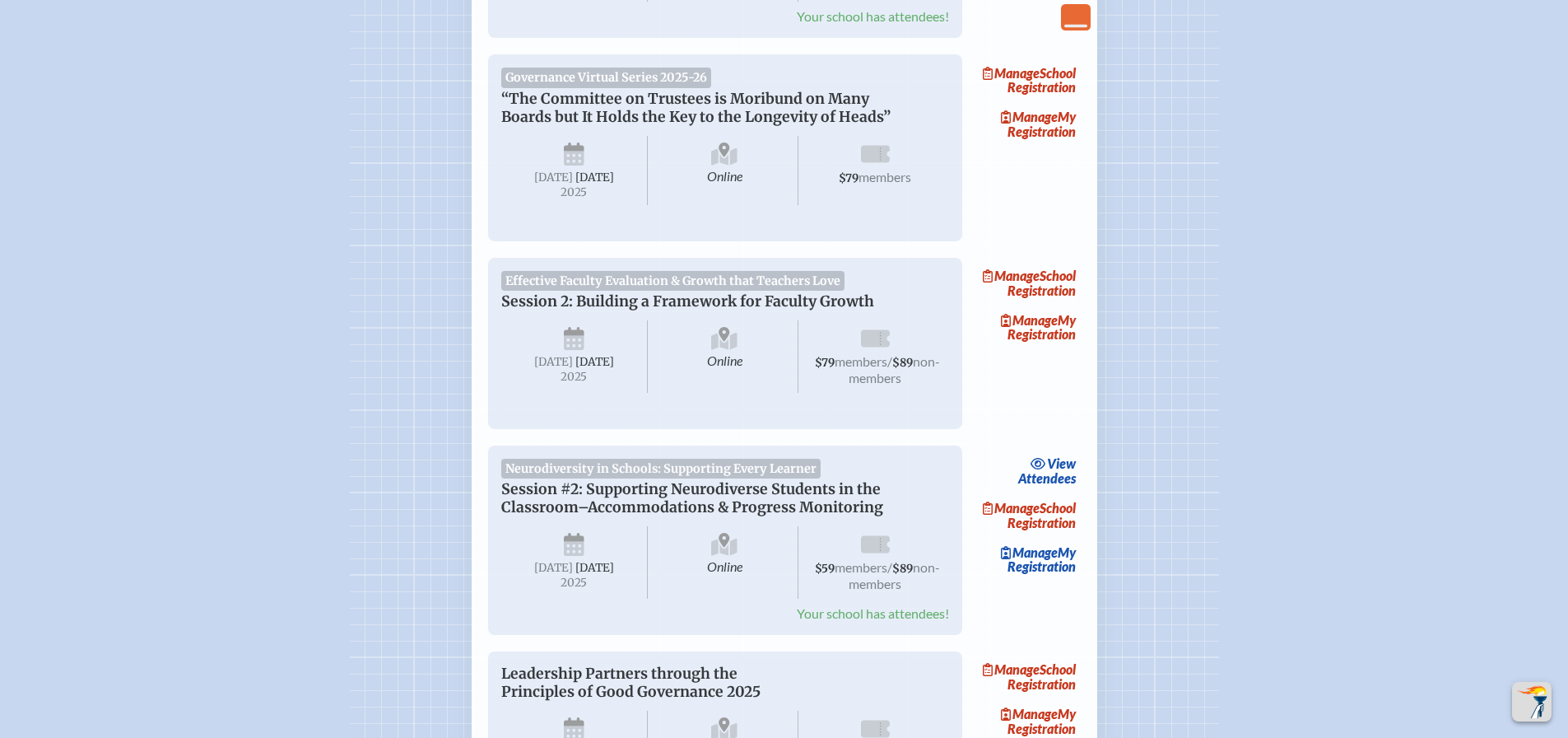
scroll to position [860, 0]
